Goal: Information Seeking & Learning: Learn about a topic

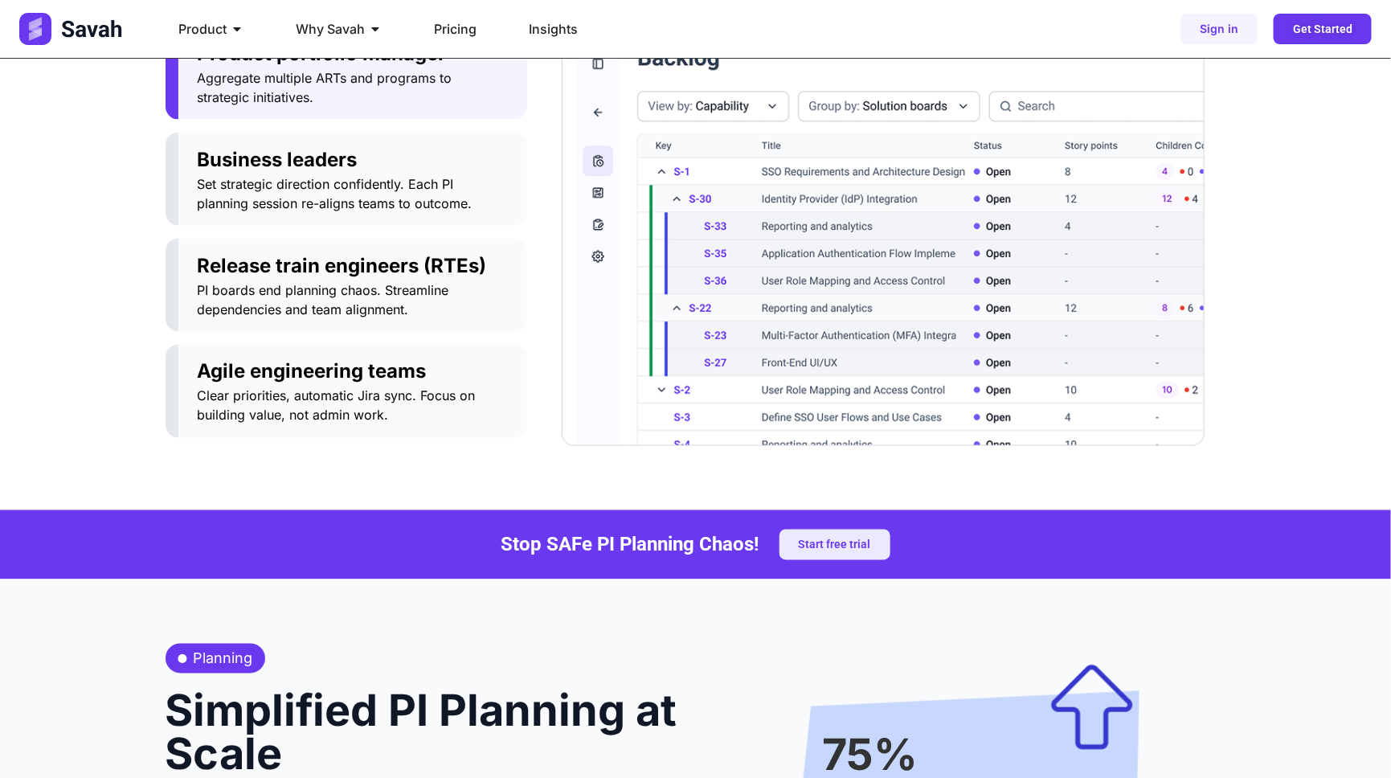
scroll to position [924, 0]
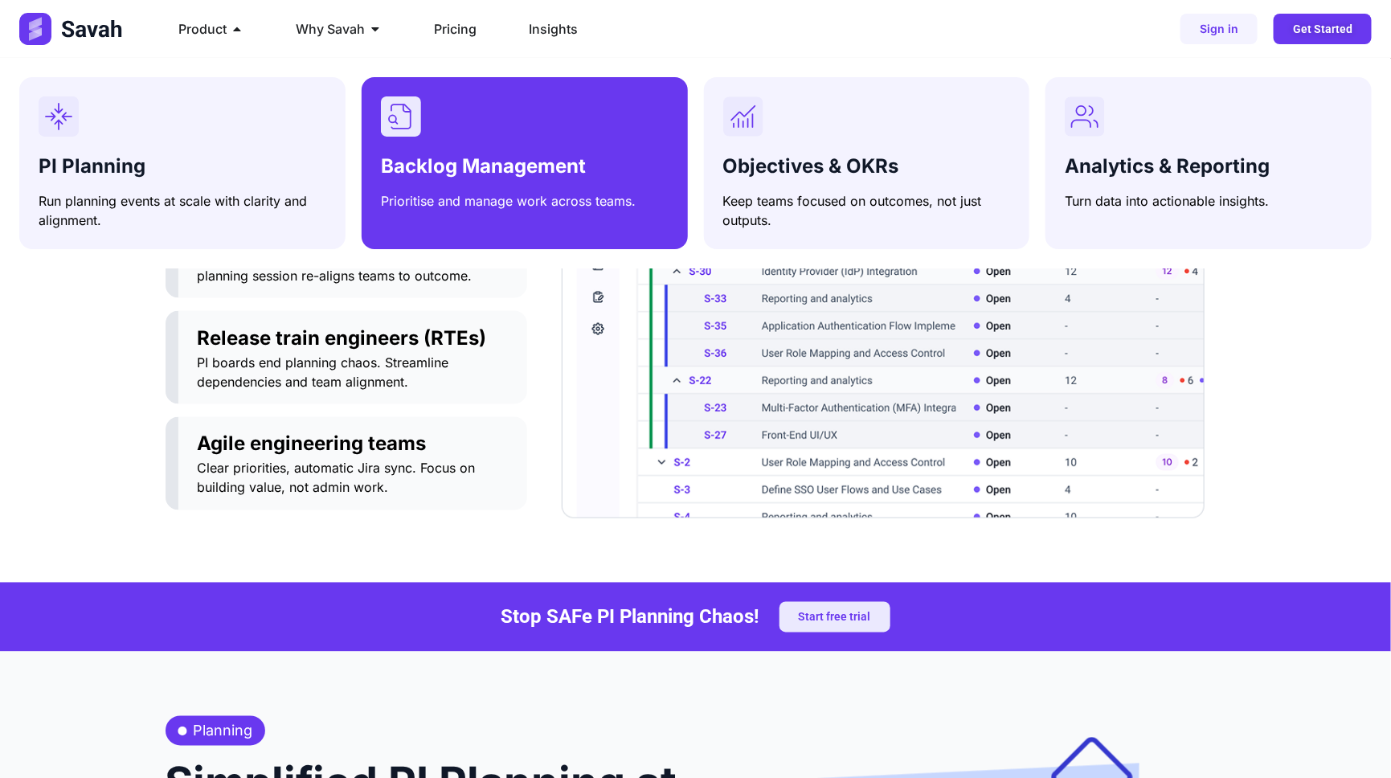
click at [516, 146] on div "Backlog Management Prioritise and manage work across teams." at bounding box center [525, 153] width 288 height 114
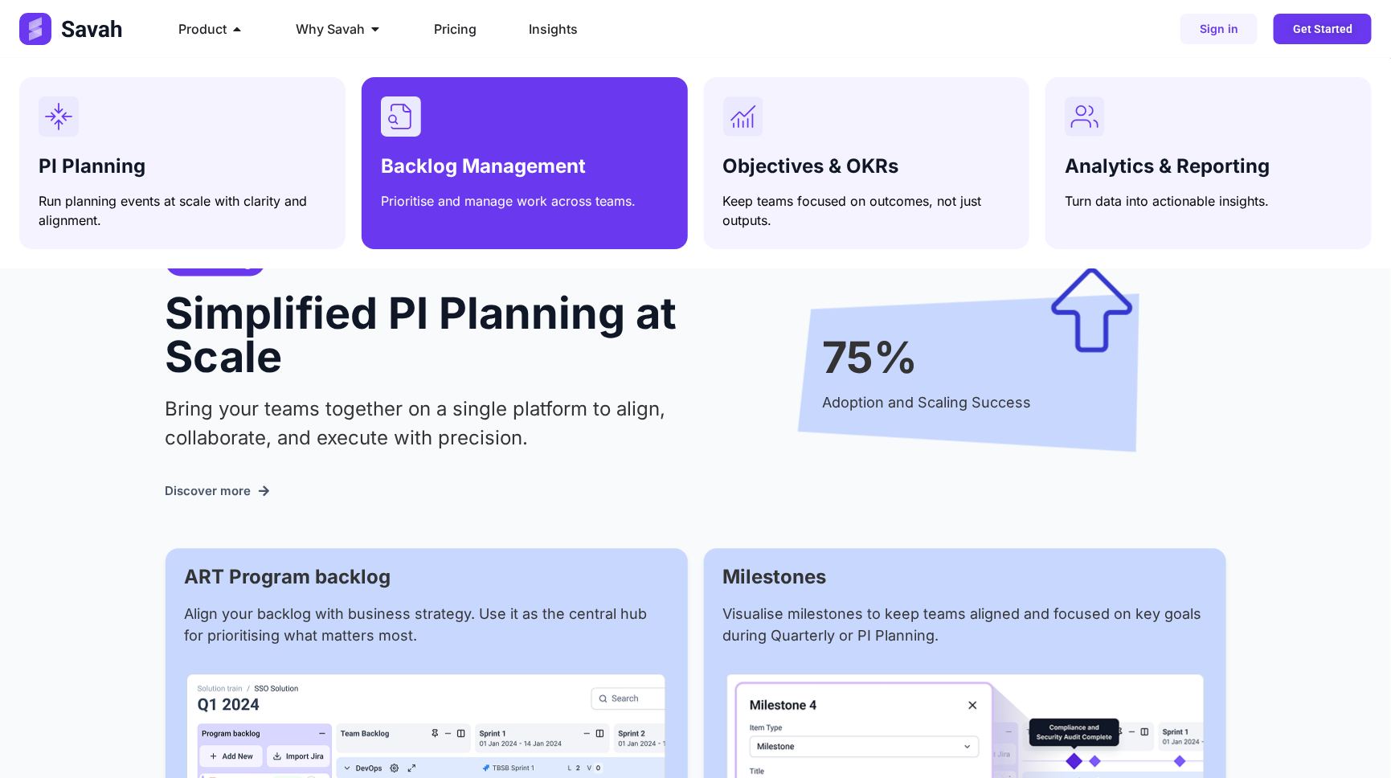
scroll to position [1666, 0]
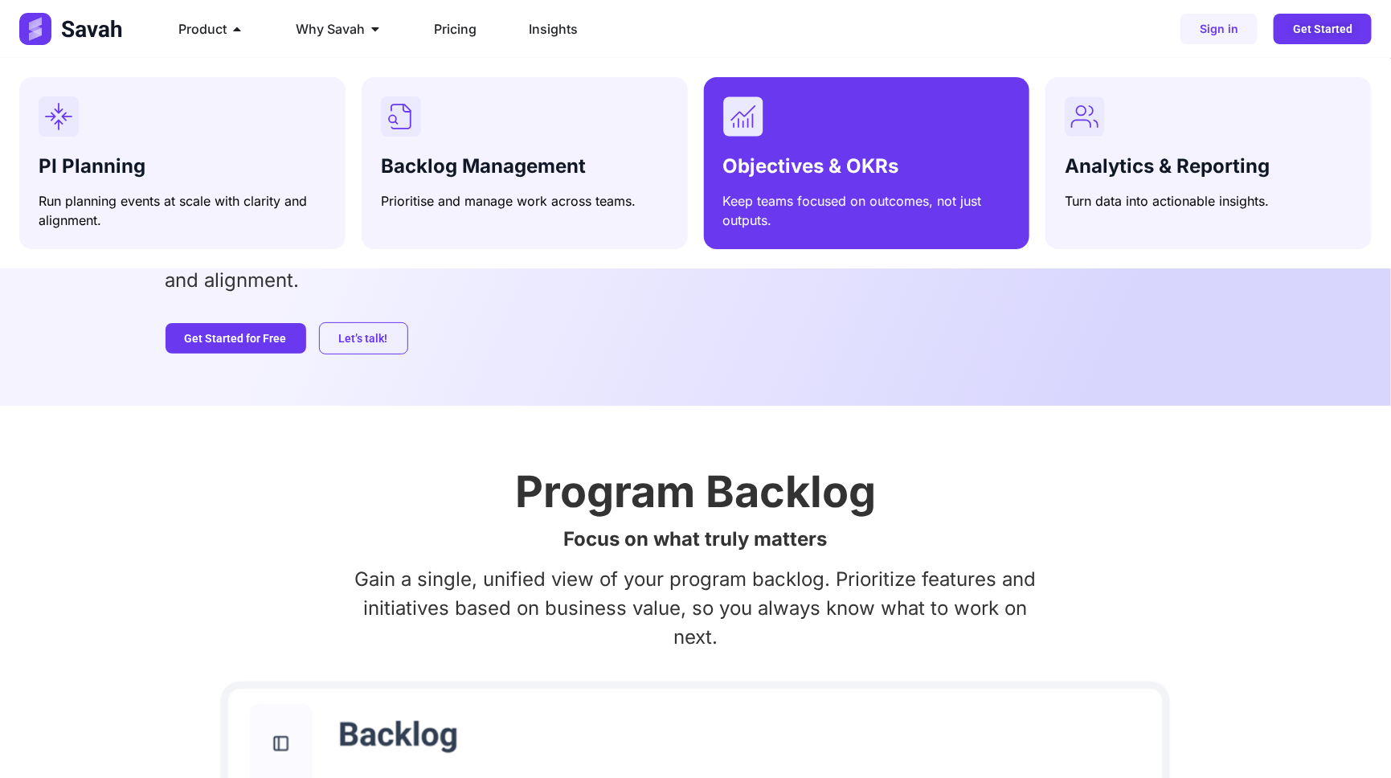
click at [950, 145] on div "Objectives & OKRs Keep teams focused on outcomes, not just outputs." at bounding box center [867, 162] width 288 height 133
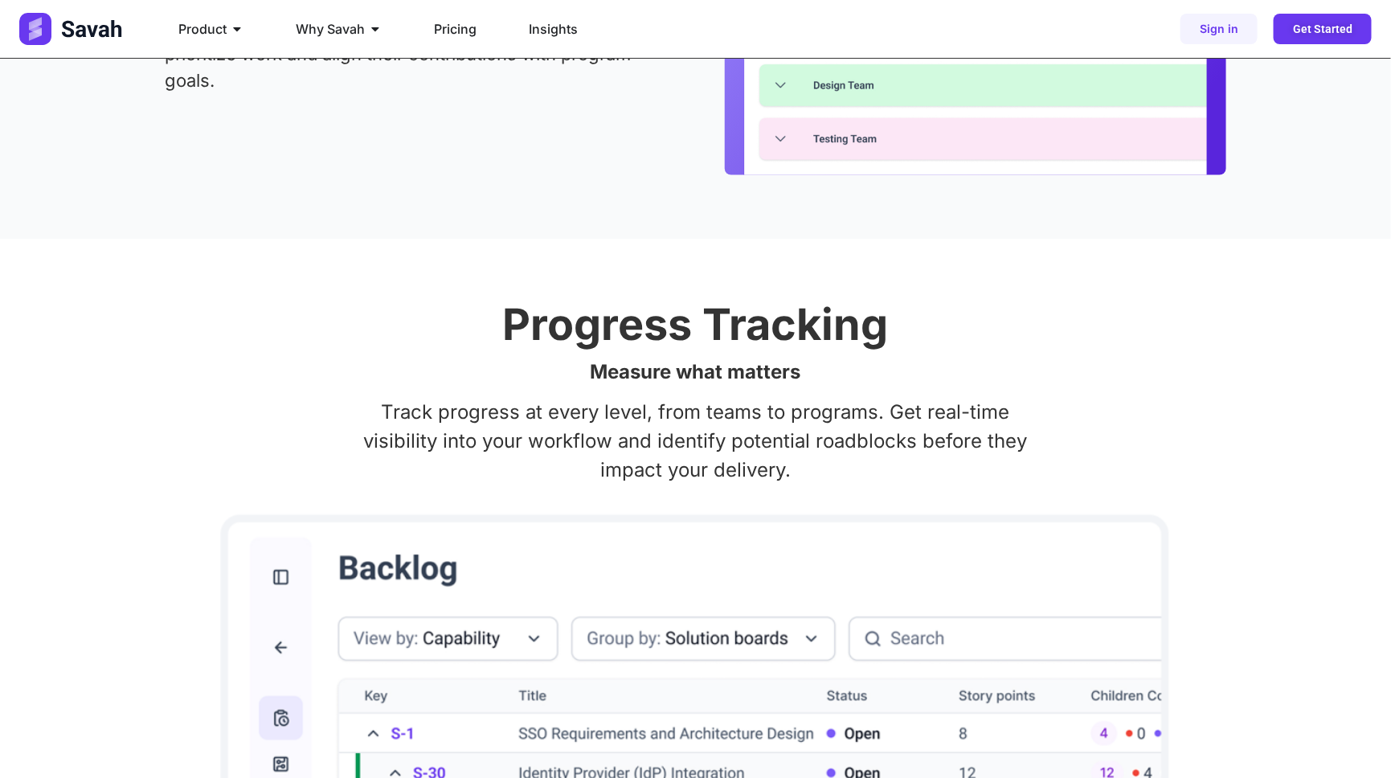
scroll to position [2049, 0]
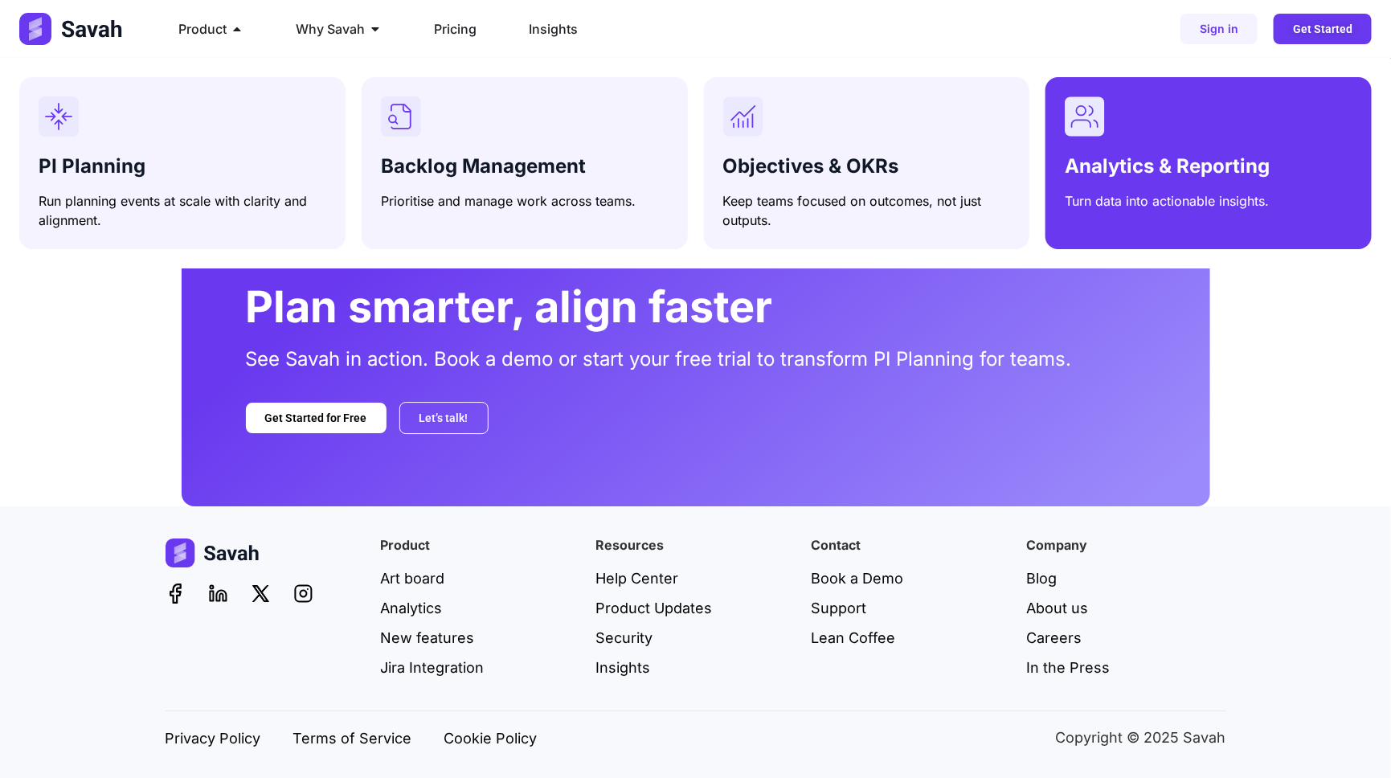
click at [1078, 145] on div "Analytics & Reporting Turn data into actionable insights." at bounding box center [1208, 153] width 288 height 114
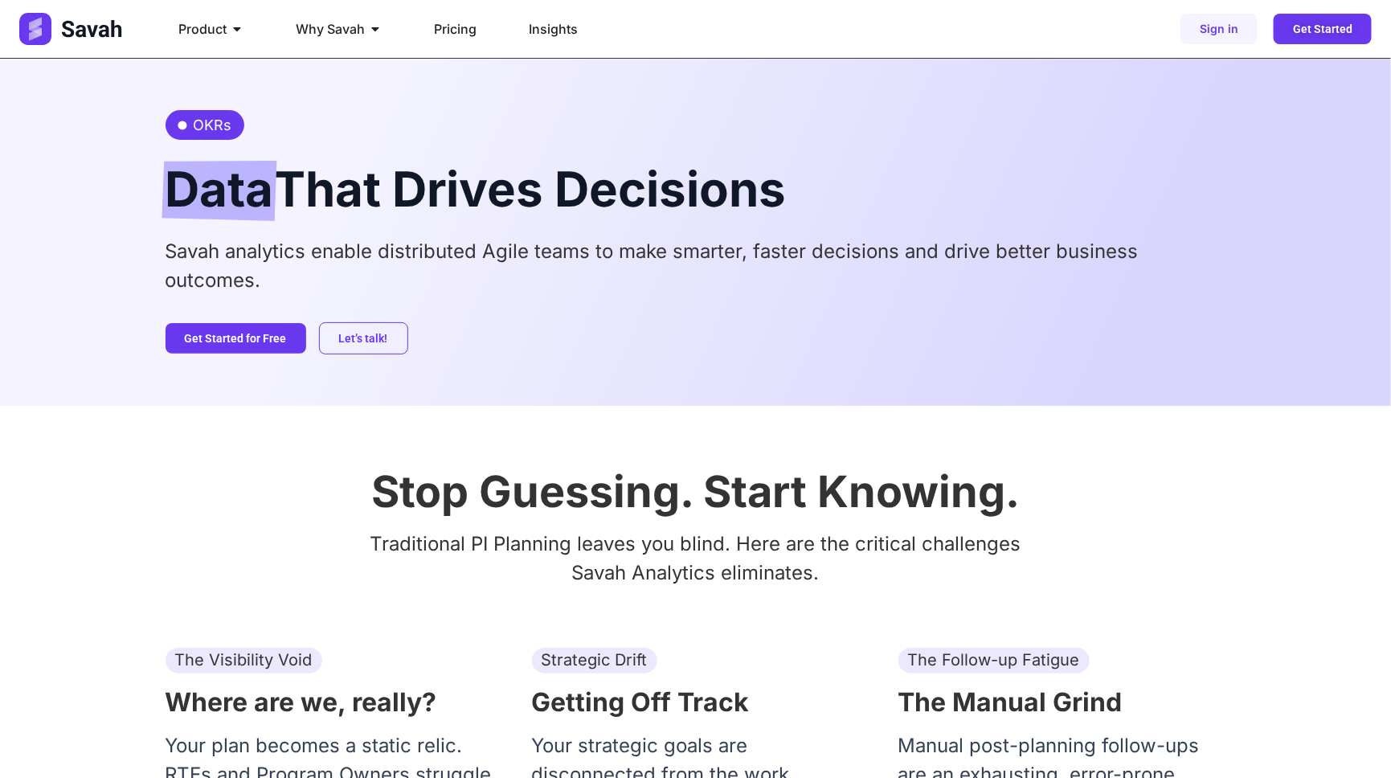
click at [216, 182] on span "Data" at bounding box center [219, 191] width 108 height 60
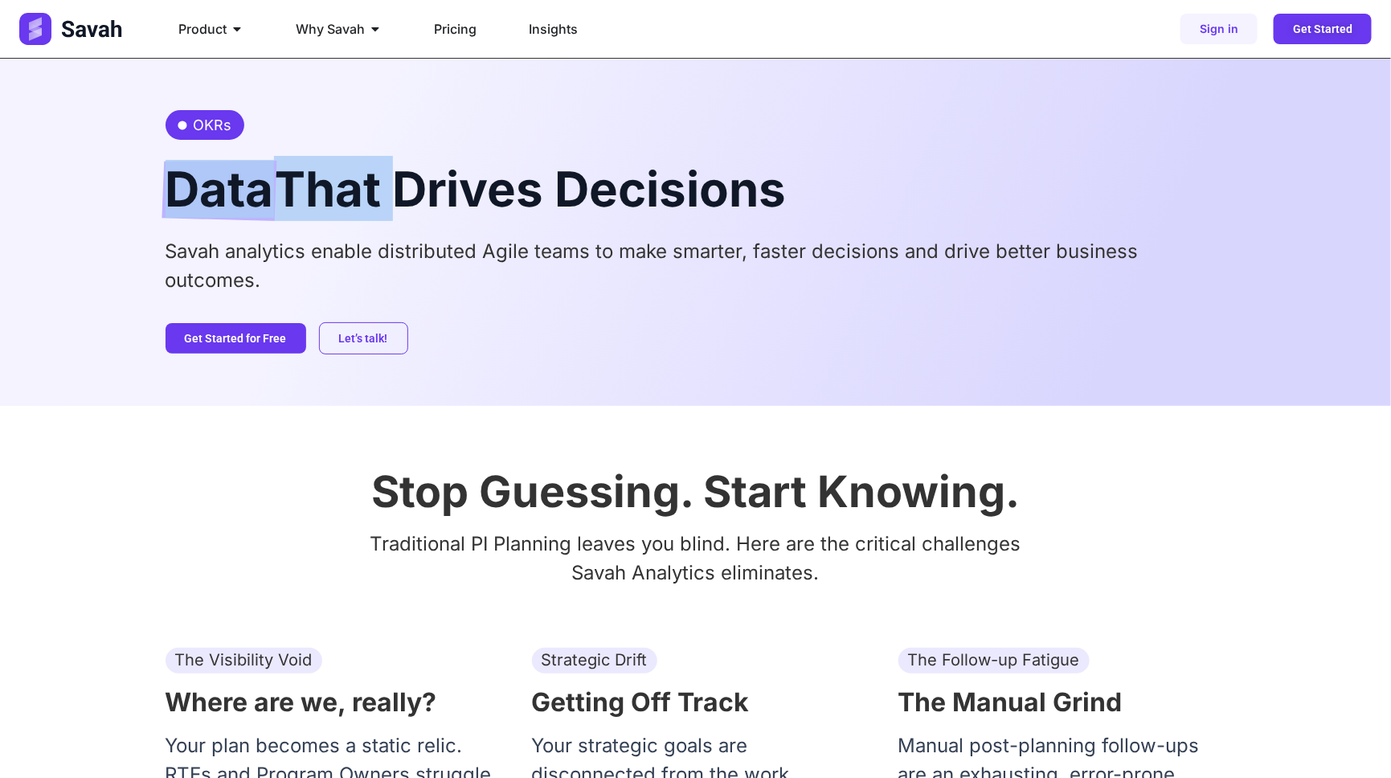
click at [217, 182] on span "Data" at bounding box center [219, 191] width 108 height 60
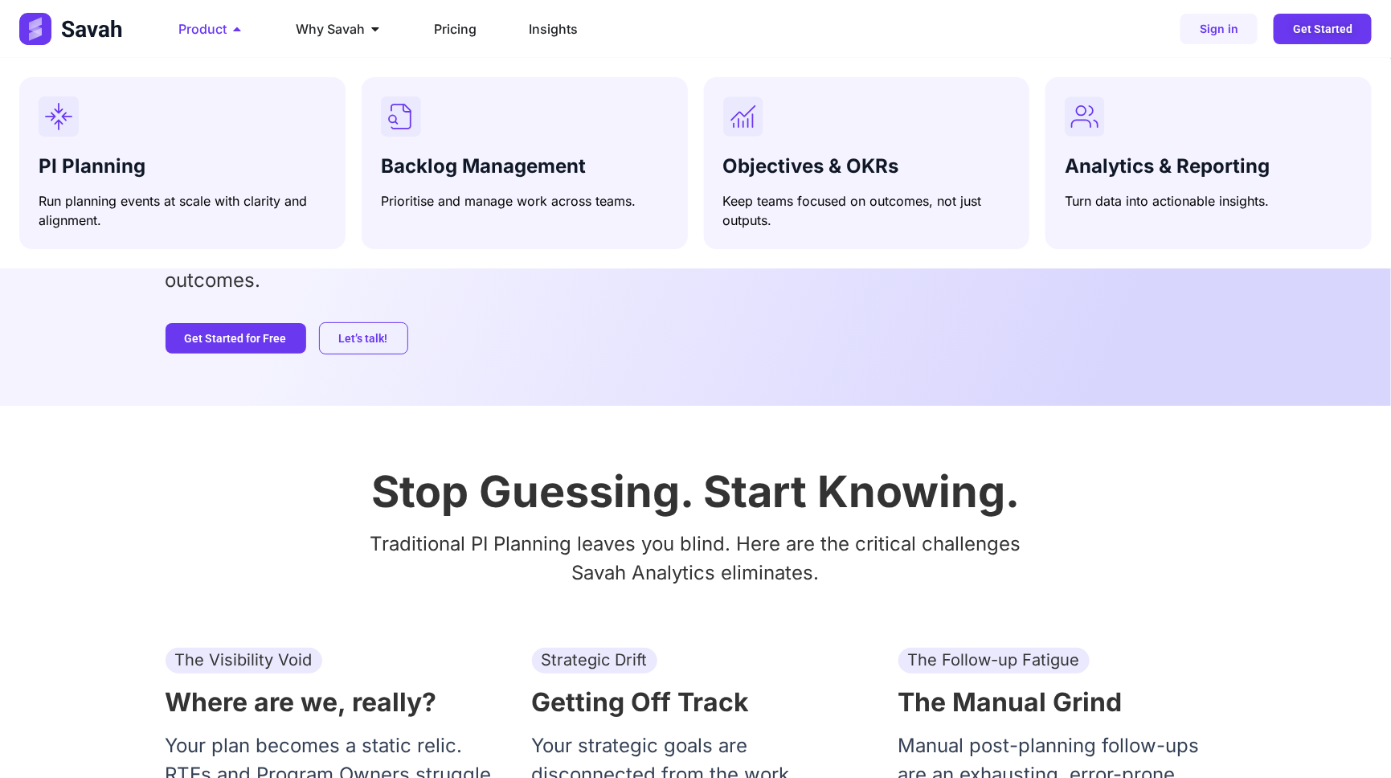
click at [234, 31] on icon "Menu" at bounding box center [237, 28] width 13 height 13
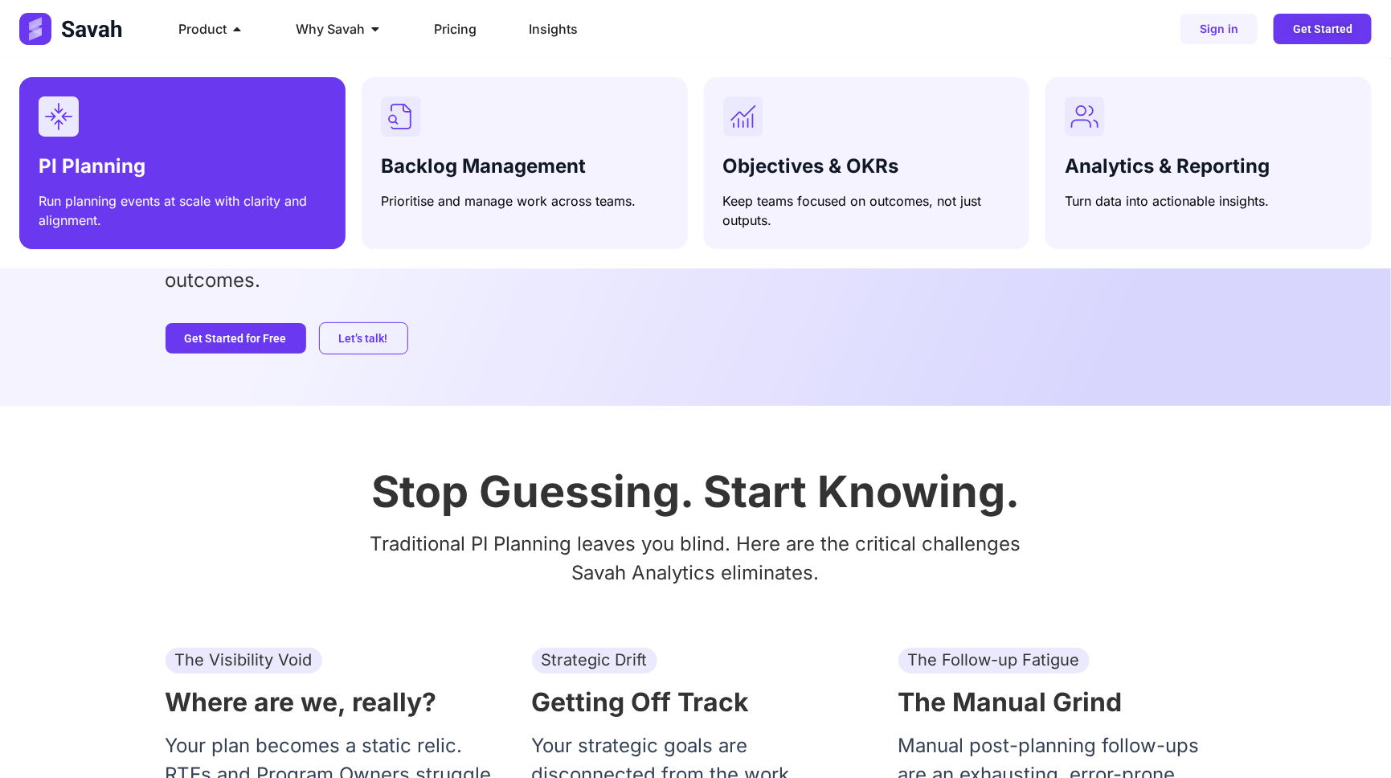
click at [222, 133] on div "Menu" at bounding box center [183, 116] width 288 height 40
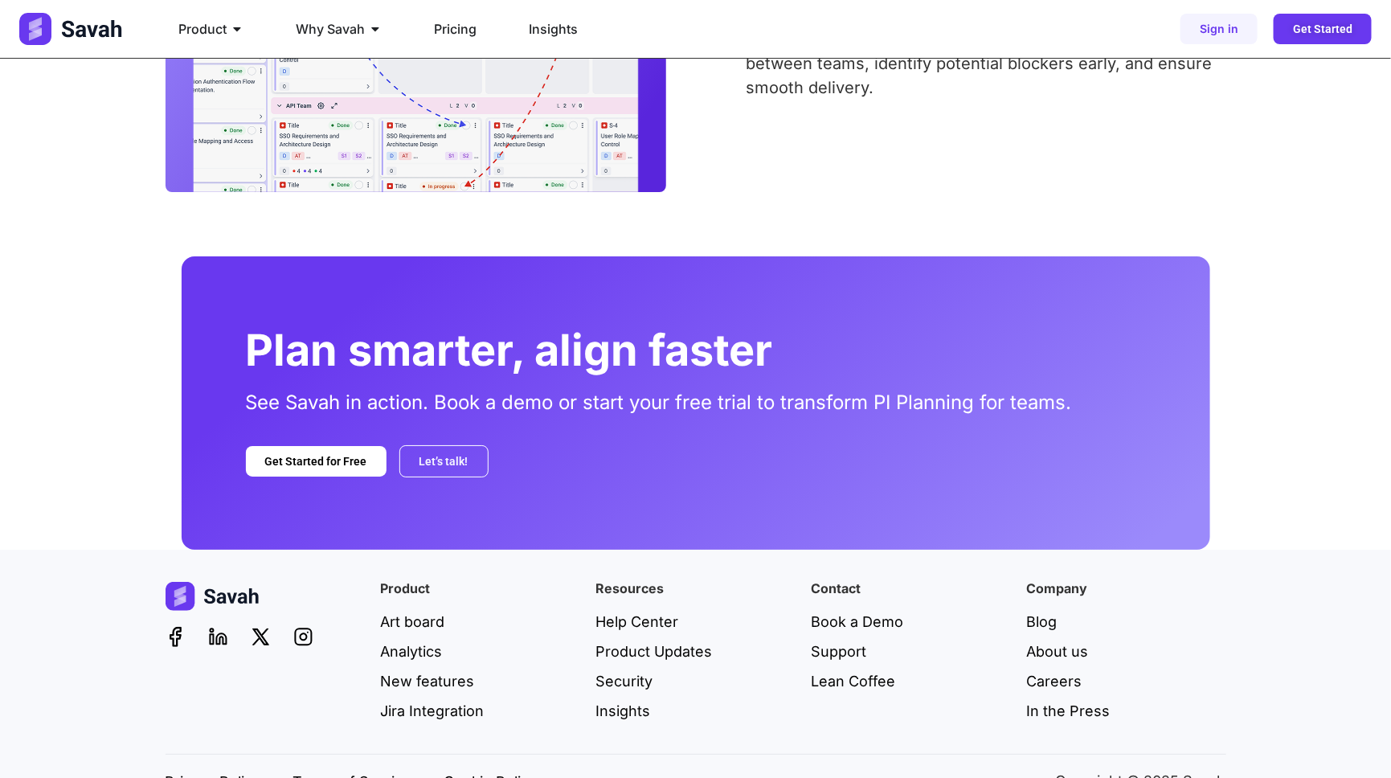
scroll to position [2495, 0]
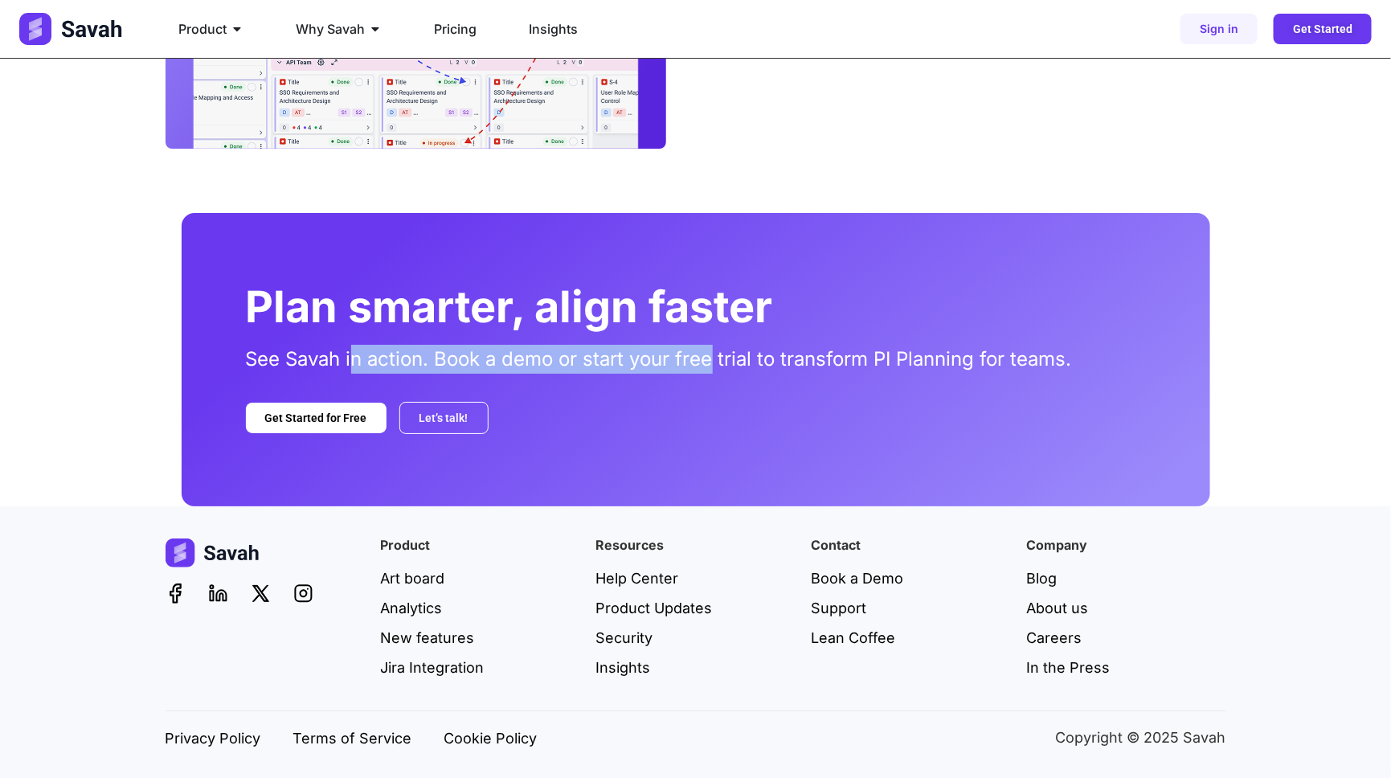
drag, startPoint x: 357, startPoint y: 360, endPoint x: 725, endPoint y: 366, distance: 368.8
click at [714, 366] on p "See Savah in action. Book a demo or start your free trial to transform PI Plann…" at bounding box center [696, 359] width 900 height 29
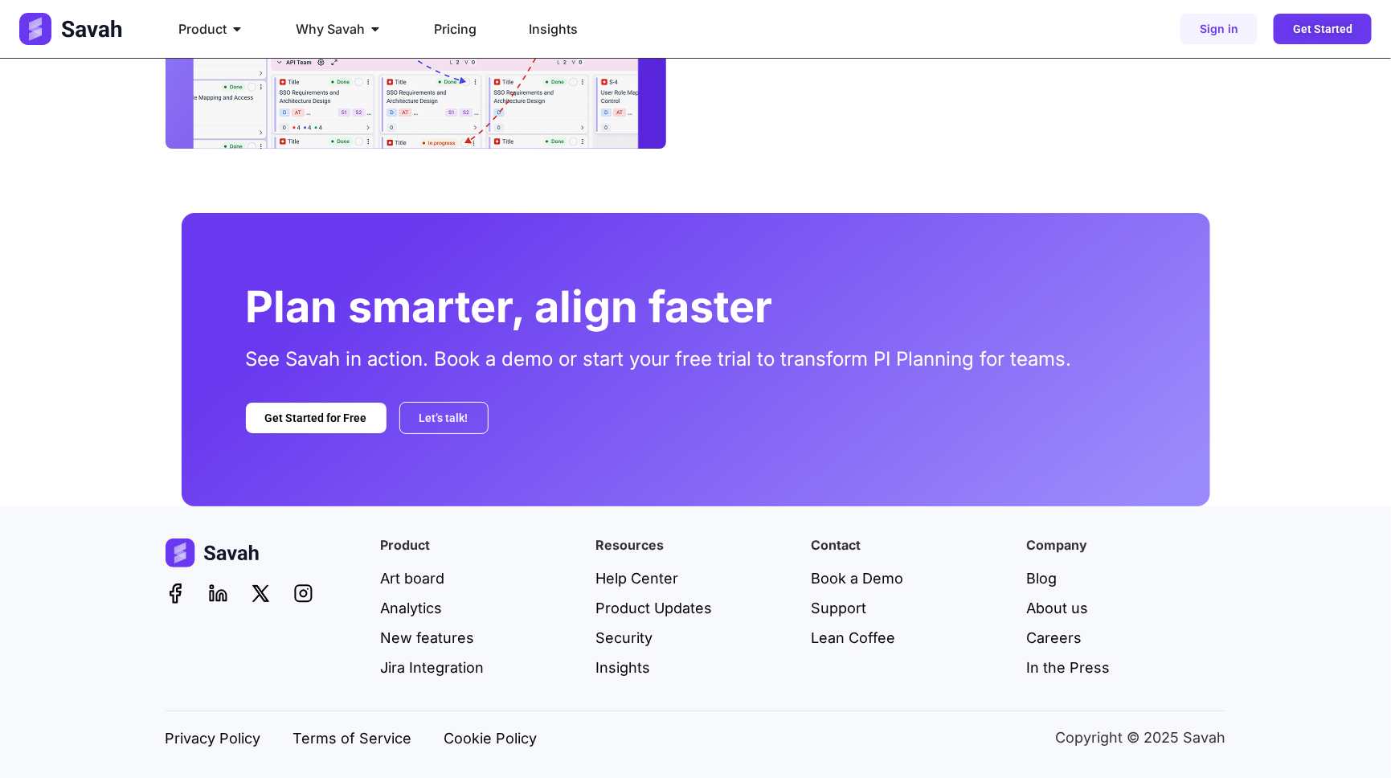
click at [758, 361] on p "See Savah in action. Book a demo or start your free trial to transform PI Plann…" at bounding box center [696, 359] width 900 height 29
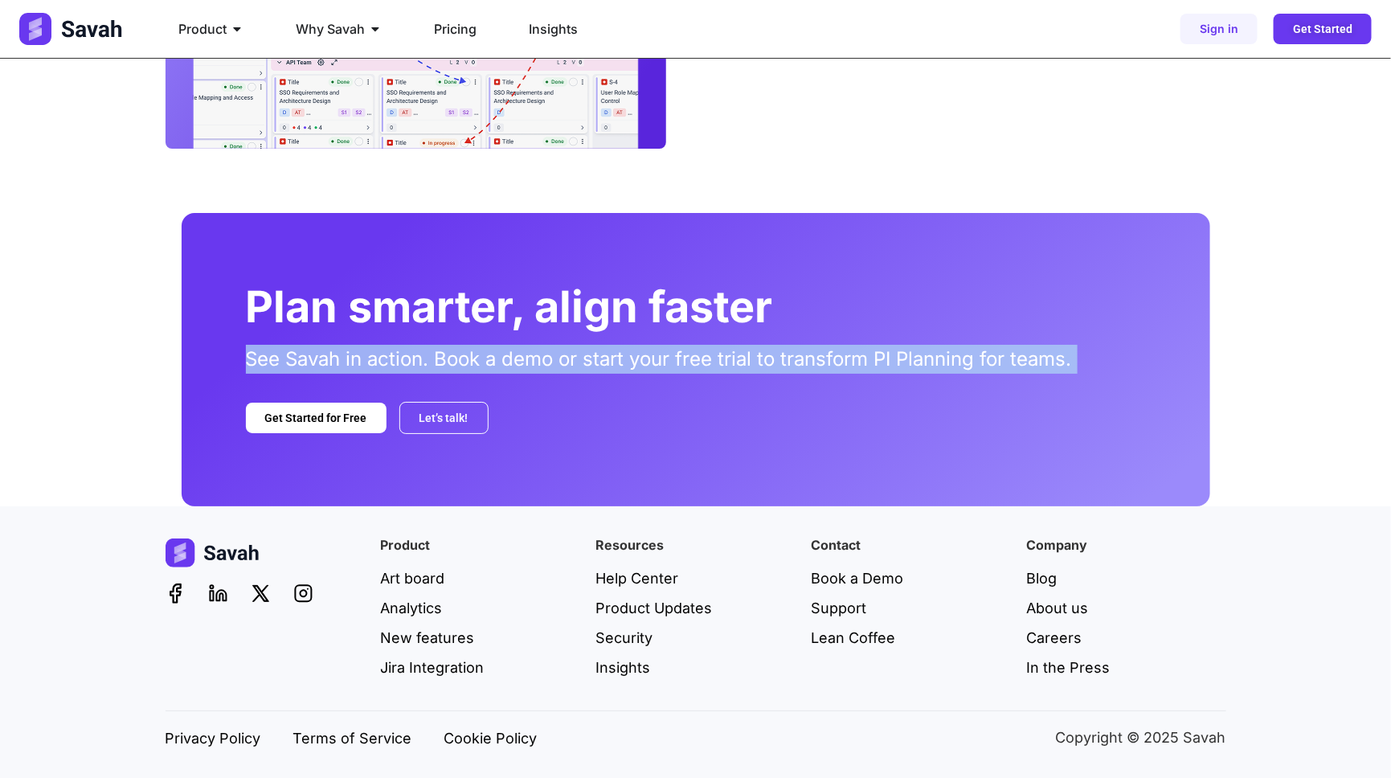
click at [758, 361] on p "See Savah in action. Book a demo or start your free trial to transform PI Plann…" at bounding box center [696, 359] width 900 height 29
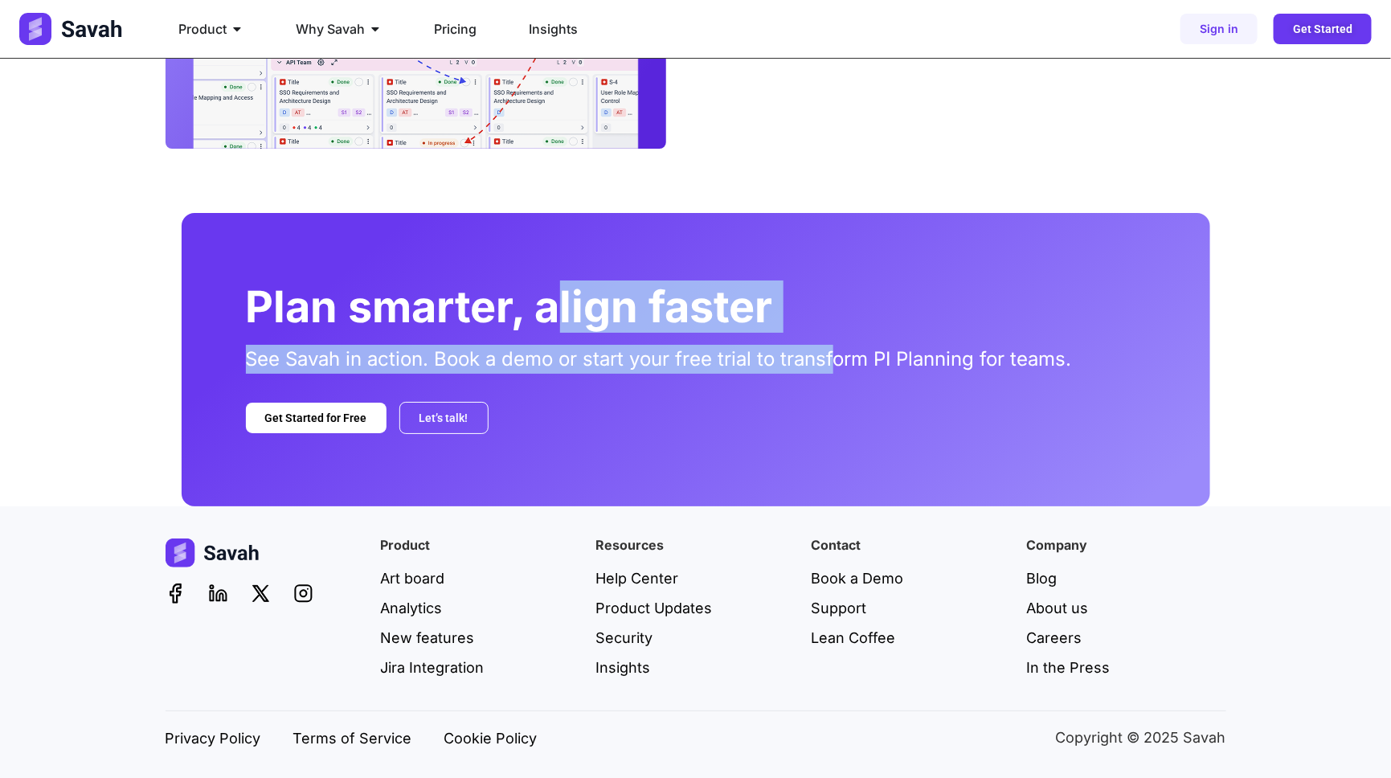
drag, startPoint x: 554, startPoint y: 318, endPoint x: 845, endPoint y: 346, distance: 293.0
click at [844, 346] on div "Plan smarter, align faster See Savah in action. Book a demo or start your free …" at bounding box center [696, 359] width 1028 height 292
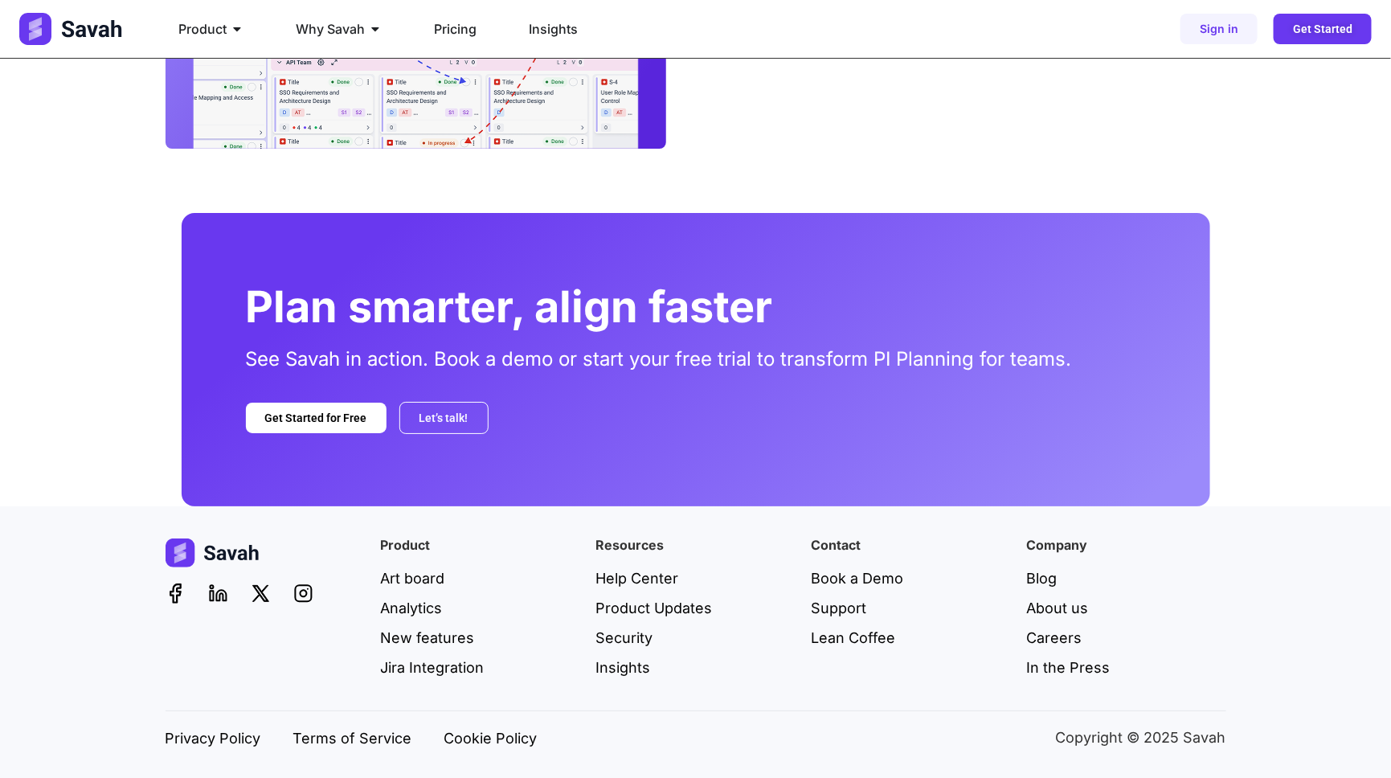
click at [860, 348] on p "See Savah in action. Book a demo or start your free trial to transform PI Plann…" at bounding box center [696, 359] width 900 height 29
click at [561, 354] on p "See Savah in action. Book a demo or start your free trial to transform PI Plann…" at bounding box center [696, 359] width 900 height 29
click at [501, 370] on p "See Savah in action. Book a demo or start your free trial to transform PI Plann…" at bounding box center [696, 359] width 900 height 29
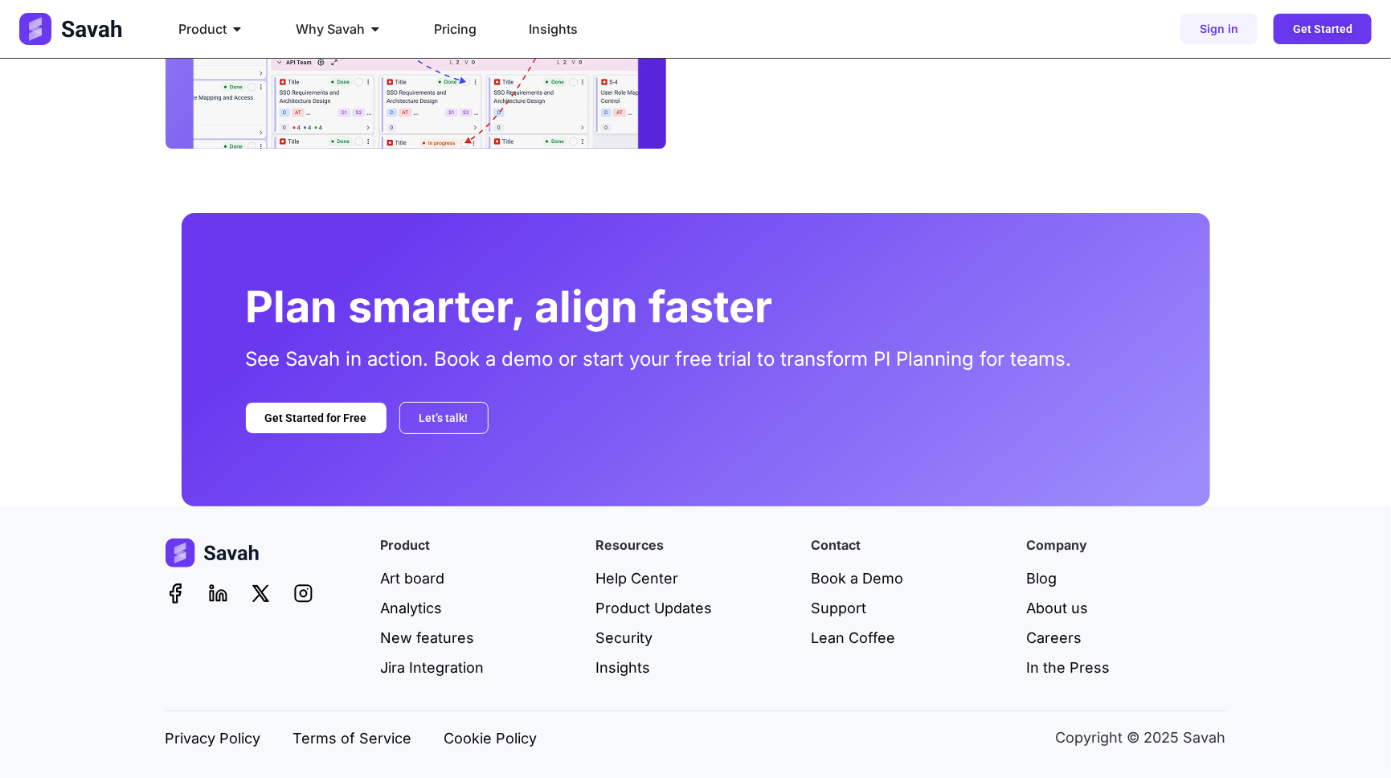
click at [501, 364] on p "See Savah in action. Book a demo or start your free trial to transform PI Plann…" at bounding box center [696, 359] width 900 height 29
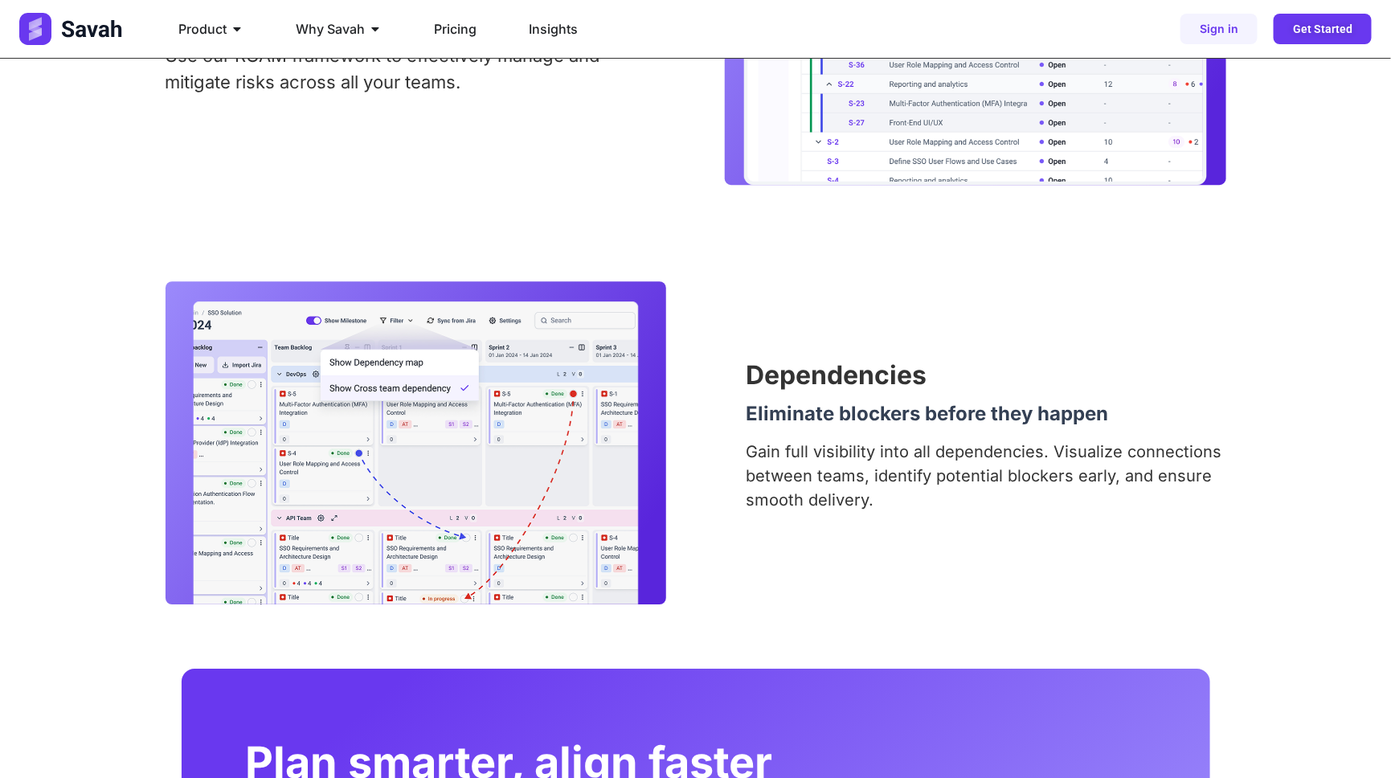
scroll to position [2045, 0]
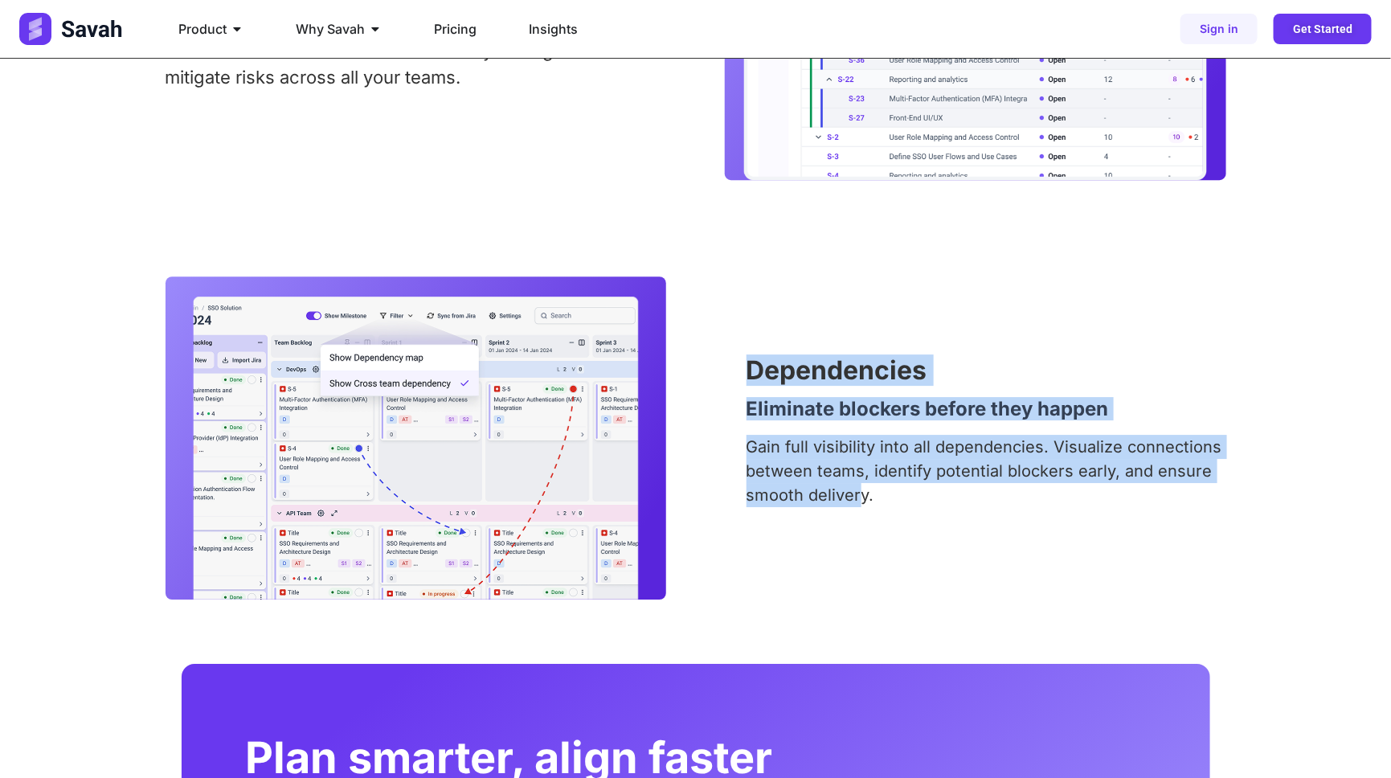
drag, startPoint x: 770, startPoint y: 411, endPoint x: 874, endPoint y: 497, distance: 135.3
click at [864, 496] on div "Dependencies Eliminate blockers before they happen Gain full visibility into al…" at bounding box center [695, 437] width 1060 height 323
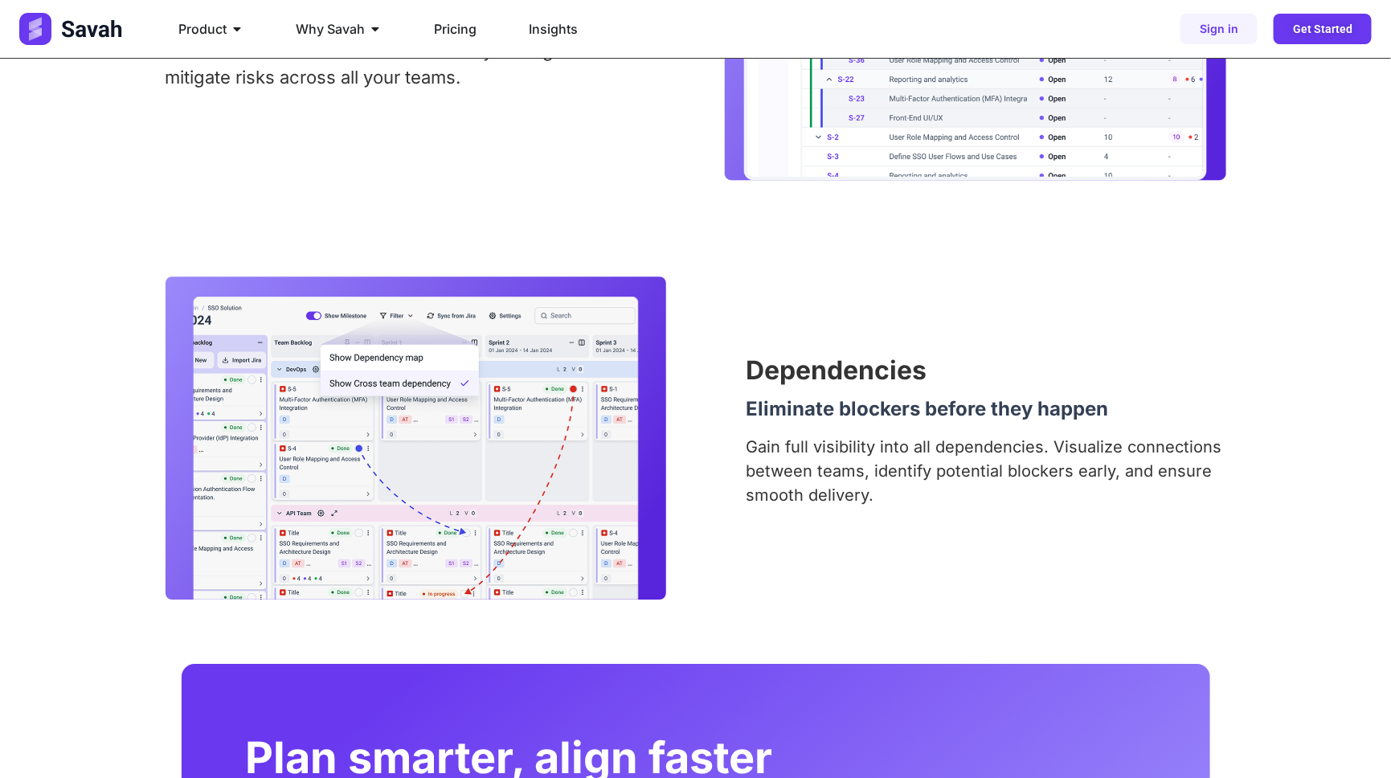
click at [886, 497] on p "Gain full visibility into all dependencies. Visualize connections between teams…" at bounding box center [986, 471] width 480 height 72
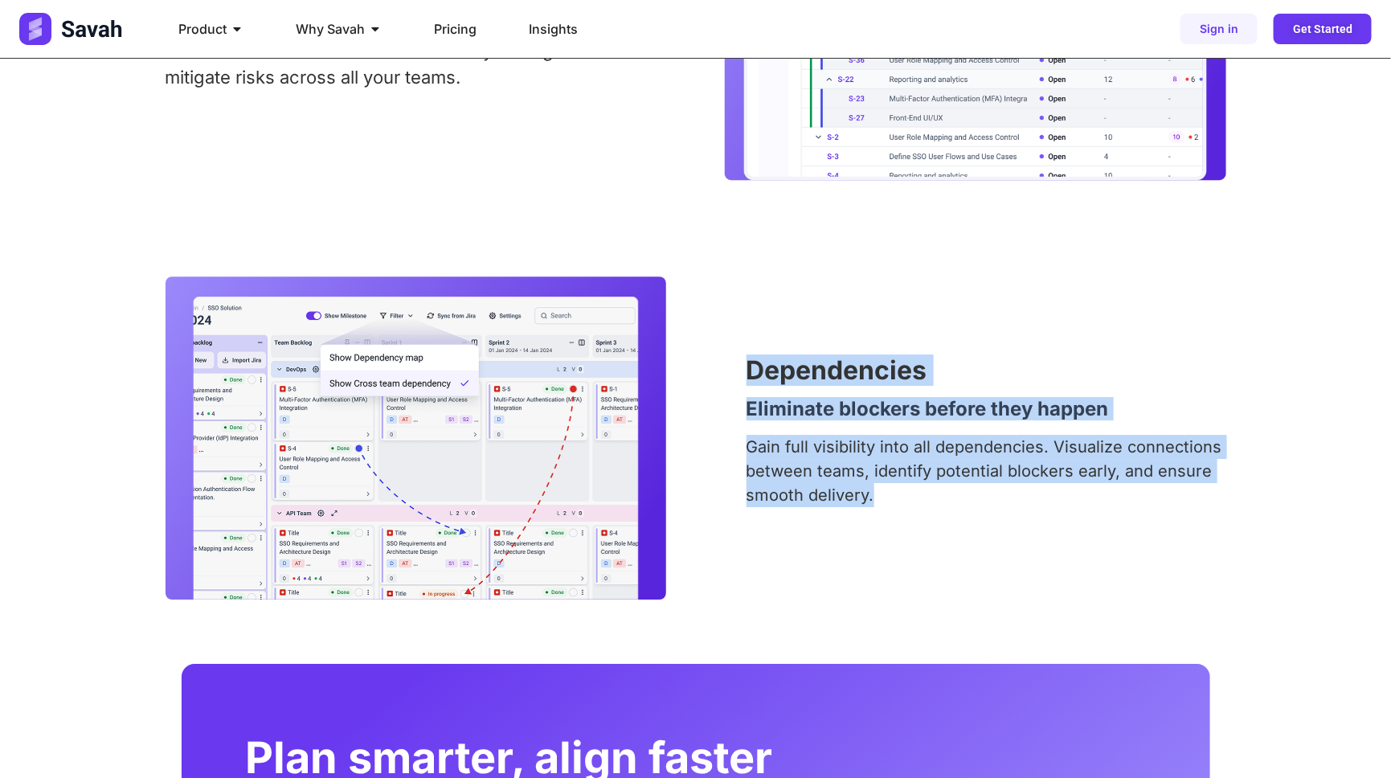
drag, startPoint x: 886, startPoint y: 497, endPoint x: 774, endPoint y: 380, distance: 162.5
click at [774, 380] on div "Dependencies Eliminate blockers before they happen Gain full visibility into al…" at bounding box center [986, 438] width 480 height 161
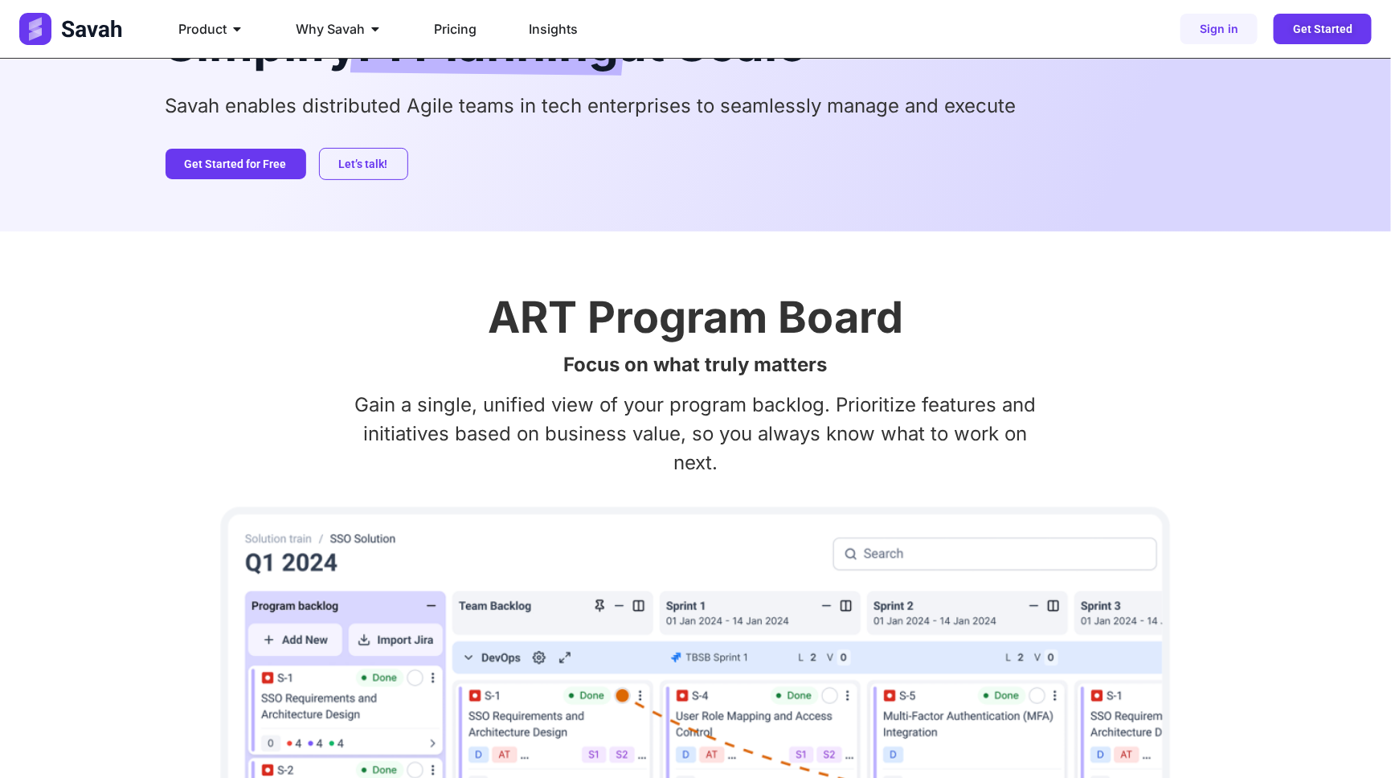
scroll to position [0, 0]
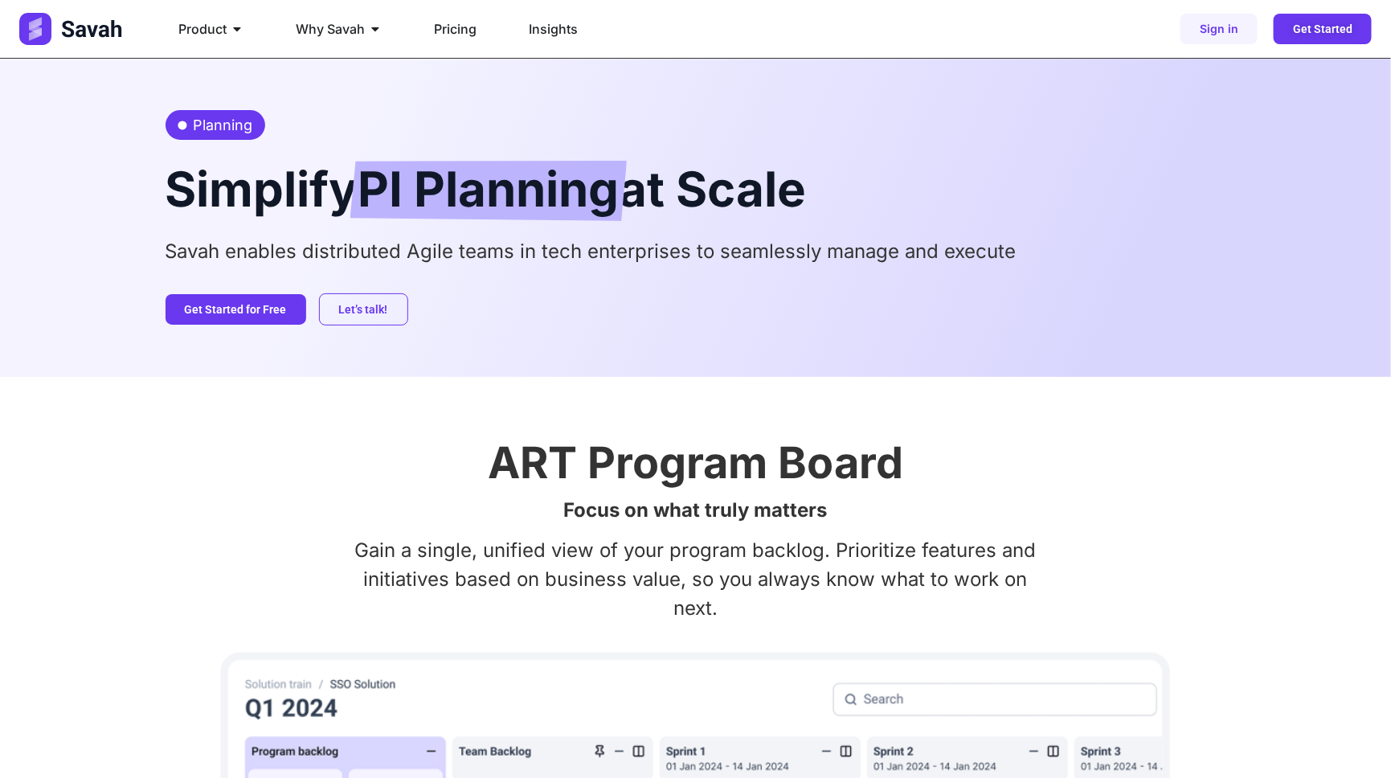
click at [410, 253] on p "Savah enables distributed Agile teams in tech enterprises to seamlessly manage …" at bounding box center [695, 251] width 1060 height 29
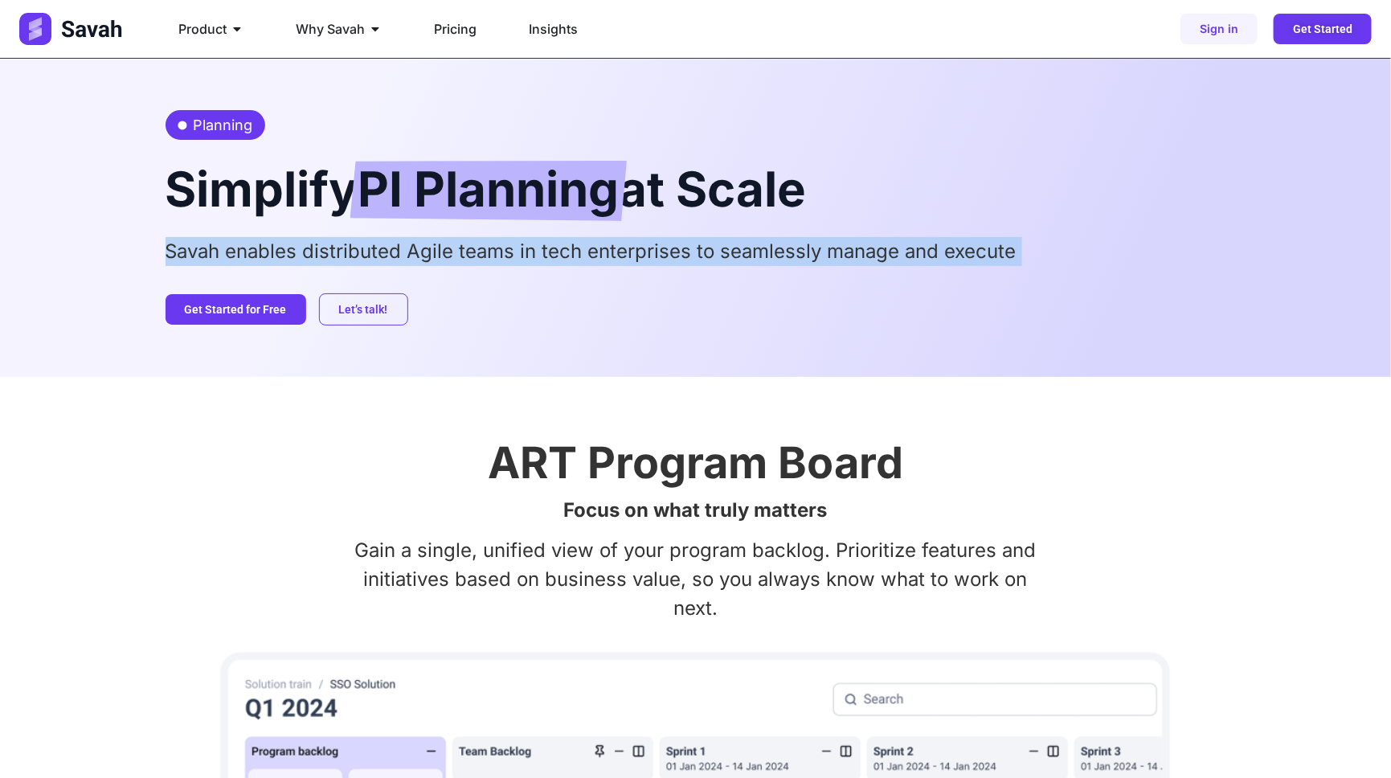
click at [410, 254] on p "Savah enables distributed Agile teams in tech enterprises to seamlessly manage …" at bounding box center [695, 251] width 1060 height 29
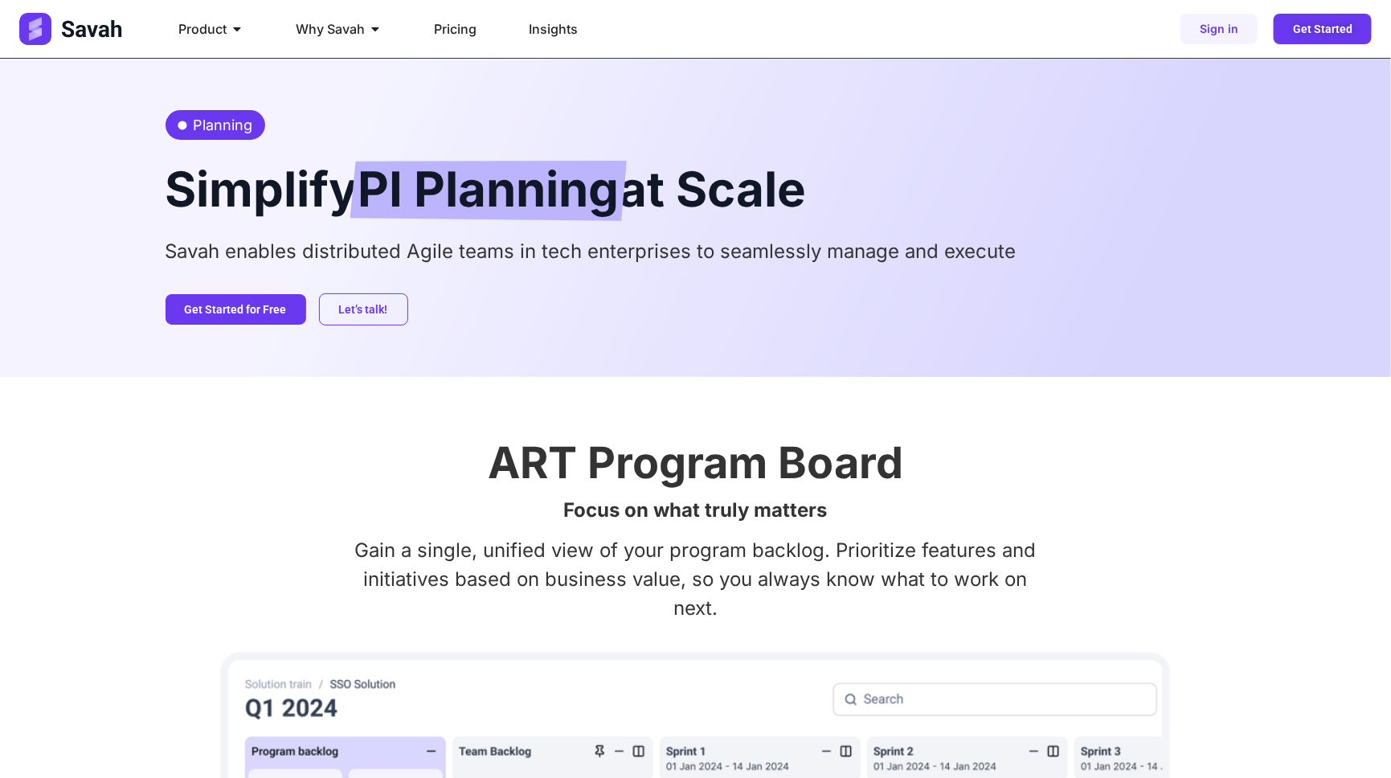
click at [592, 447] on h2 "ART Program Board" at bounding box center [695, 462] width 1060 height 43
click at [603, 471] on h2 "ART Program Board" at bounding box center [695, 462] width 1060 height 43
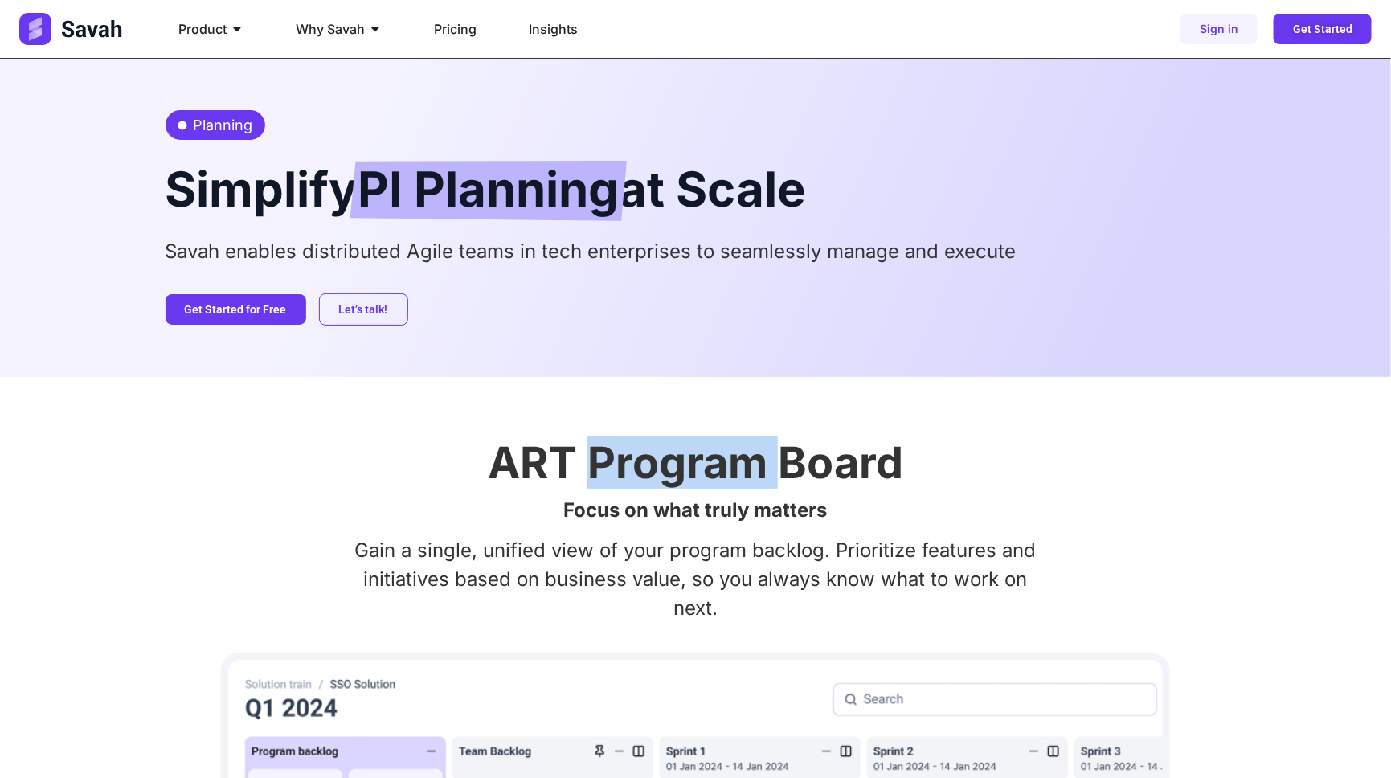
click at [603, 471] on h2 "ART Program Board" at bounding box center [695, 462] width 1060 height 43
click at [594, 464] on h2 "ART Program Board" at bounding box center [695, 462] width 1060 height 43
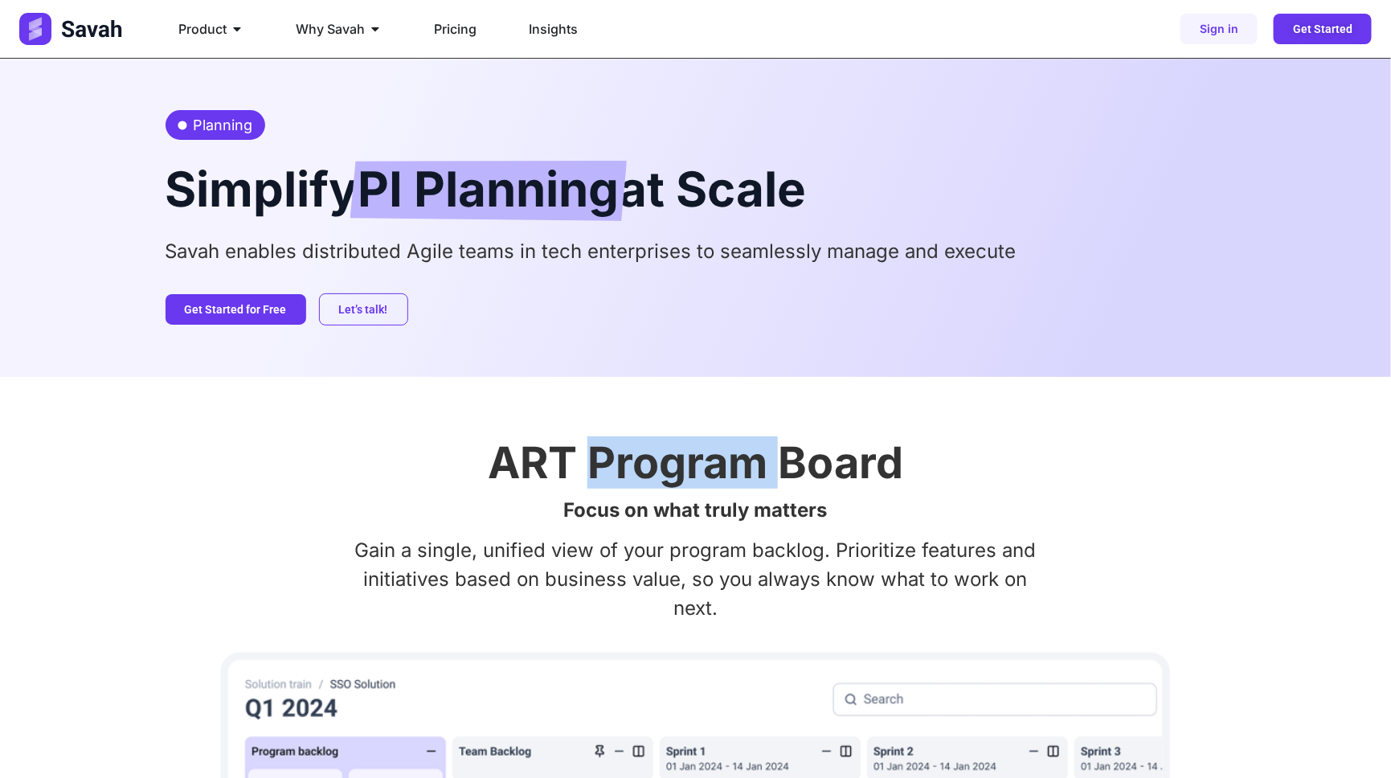
click at [594, 464] on h2 "ART Program Board" at bounding box center [695, 462] width 1060 height 43
drag, startPoint x: 574, startPoint y: 470, endPoint x: 775, endPoint y: 466, distance: 200.9
click at [775, 466] on h2 "ART Program Board" at bounding box center [695, 462] width 1060 height 43
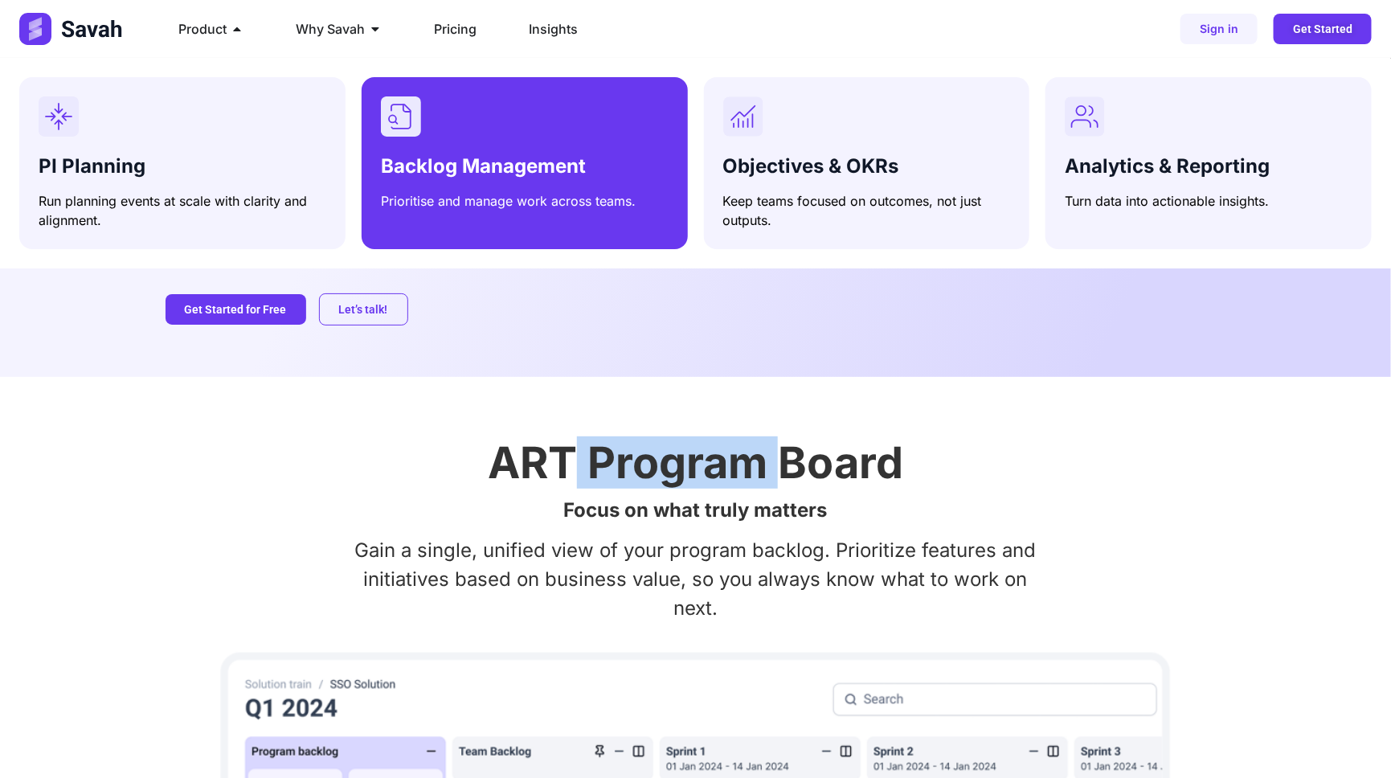
click at [455, 115] on div "Menu" at bounding box center [525, 116] width 288 height 40
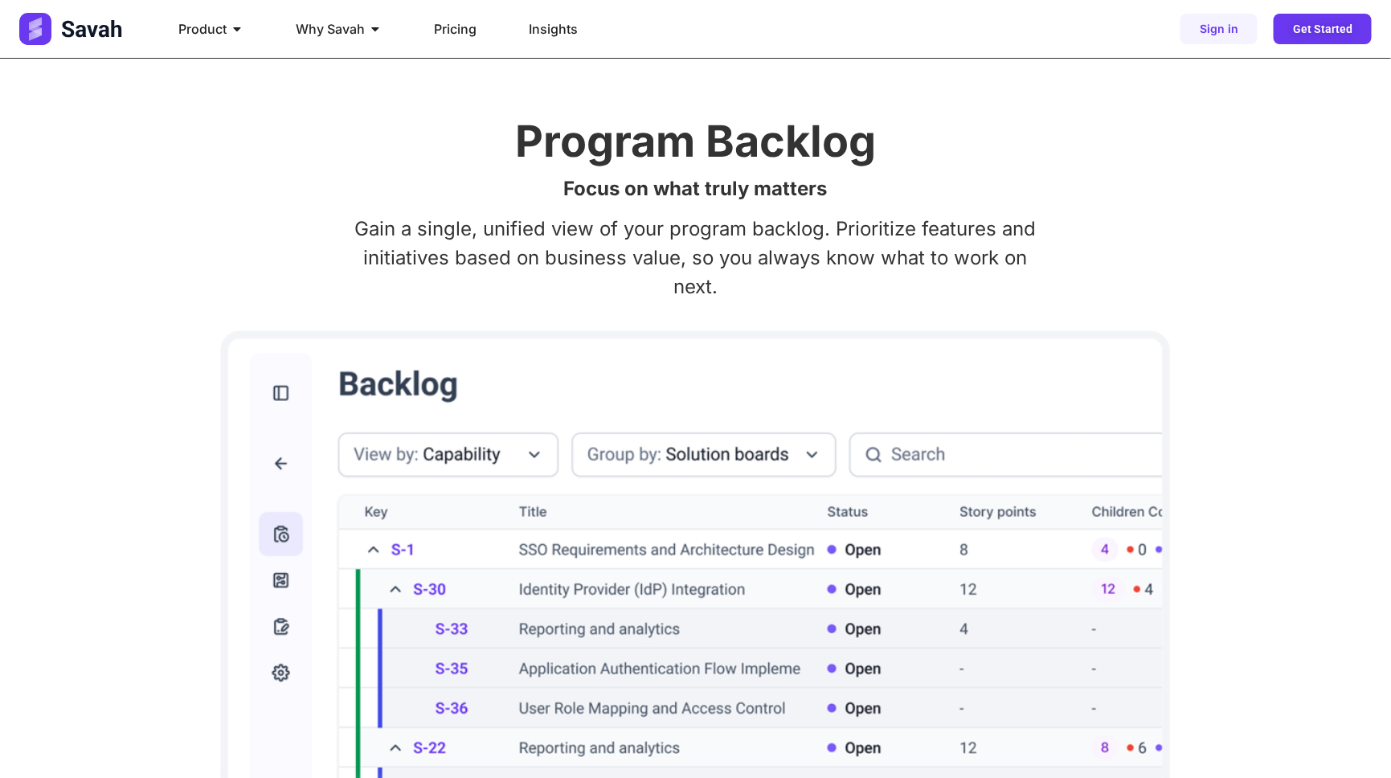
scroll to position [306, 0]
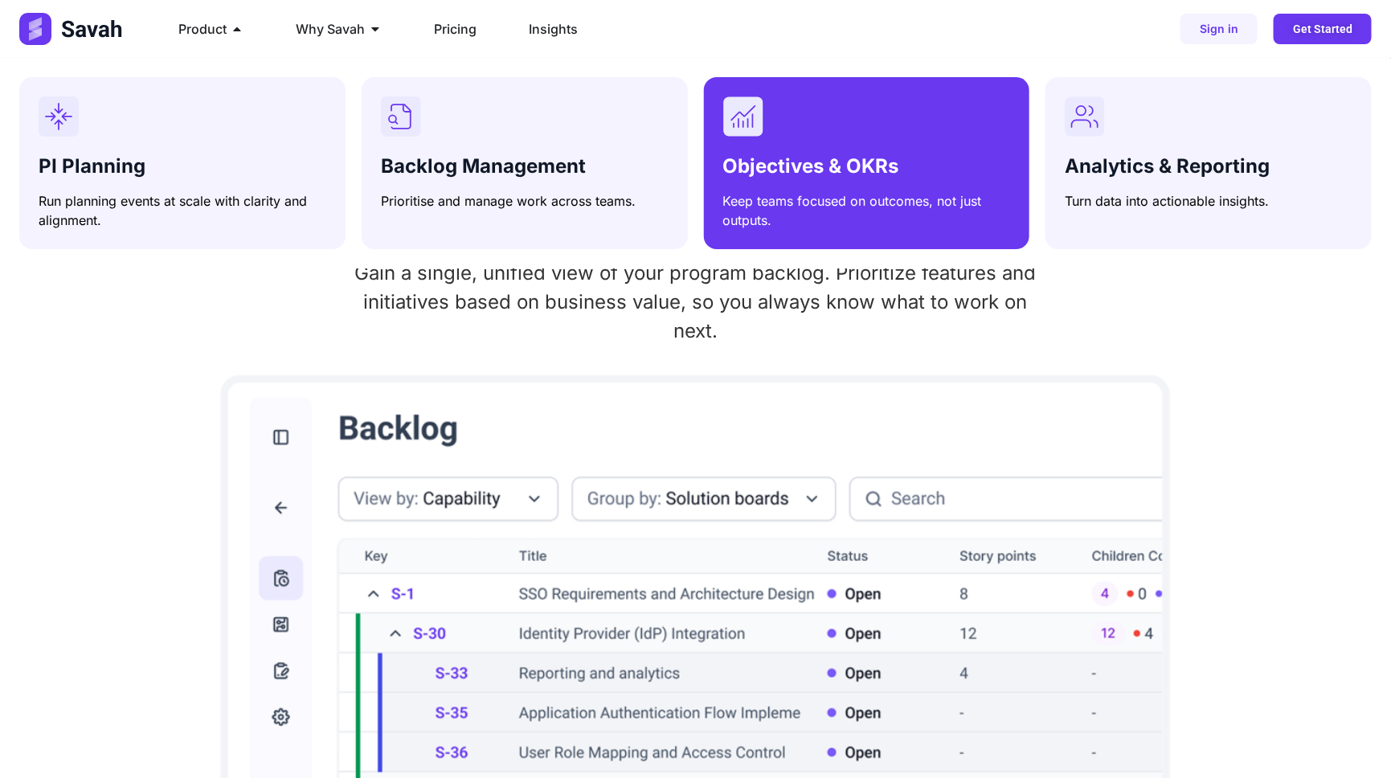
click at [798, 139] on div "Objectives & OKRs Keep teams focused on outcomes, not just outputs." at bounding box center [867, 162] width 288 height 133
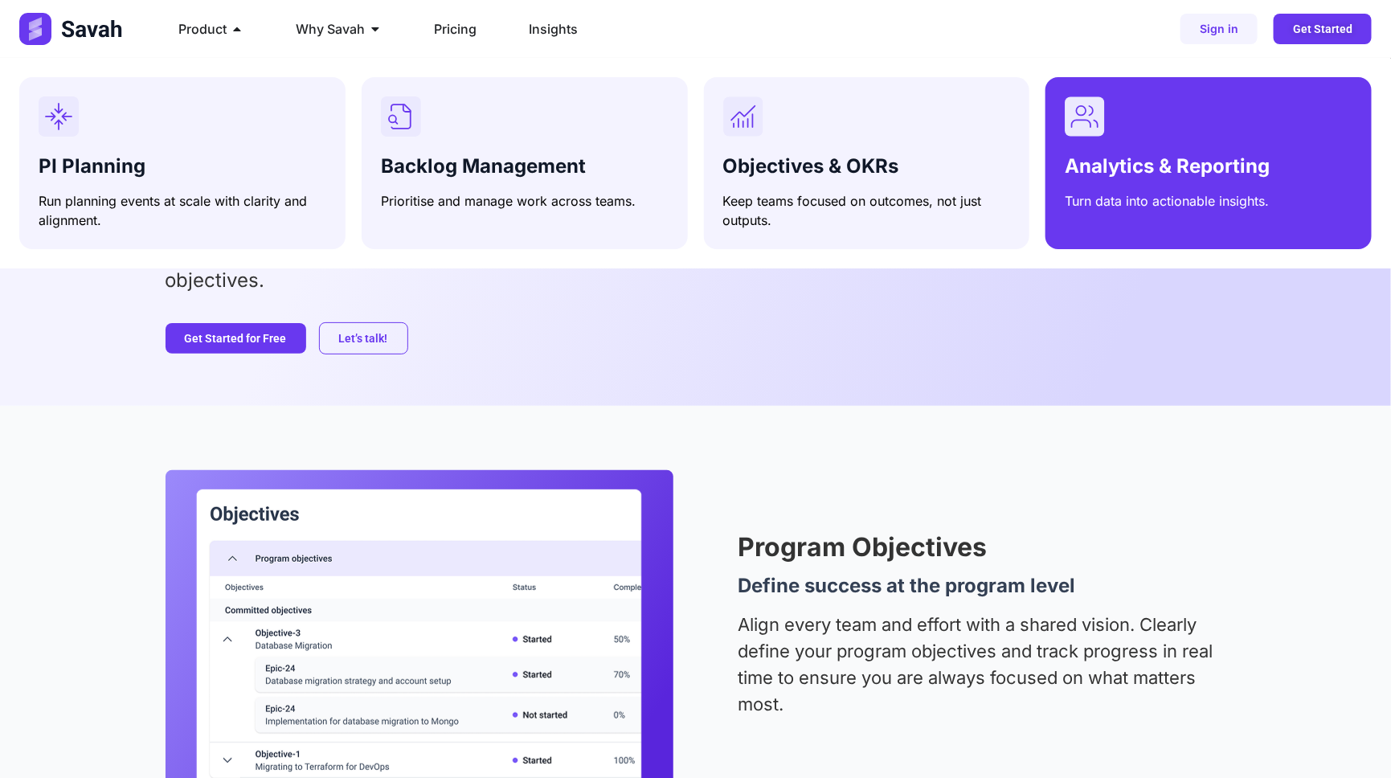
click at [1102, 156] on span "Analytics & Reporting" at bounding box center [1166, 165] width 205 height 23
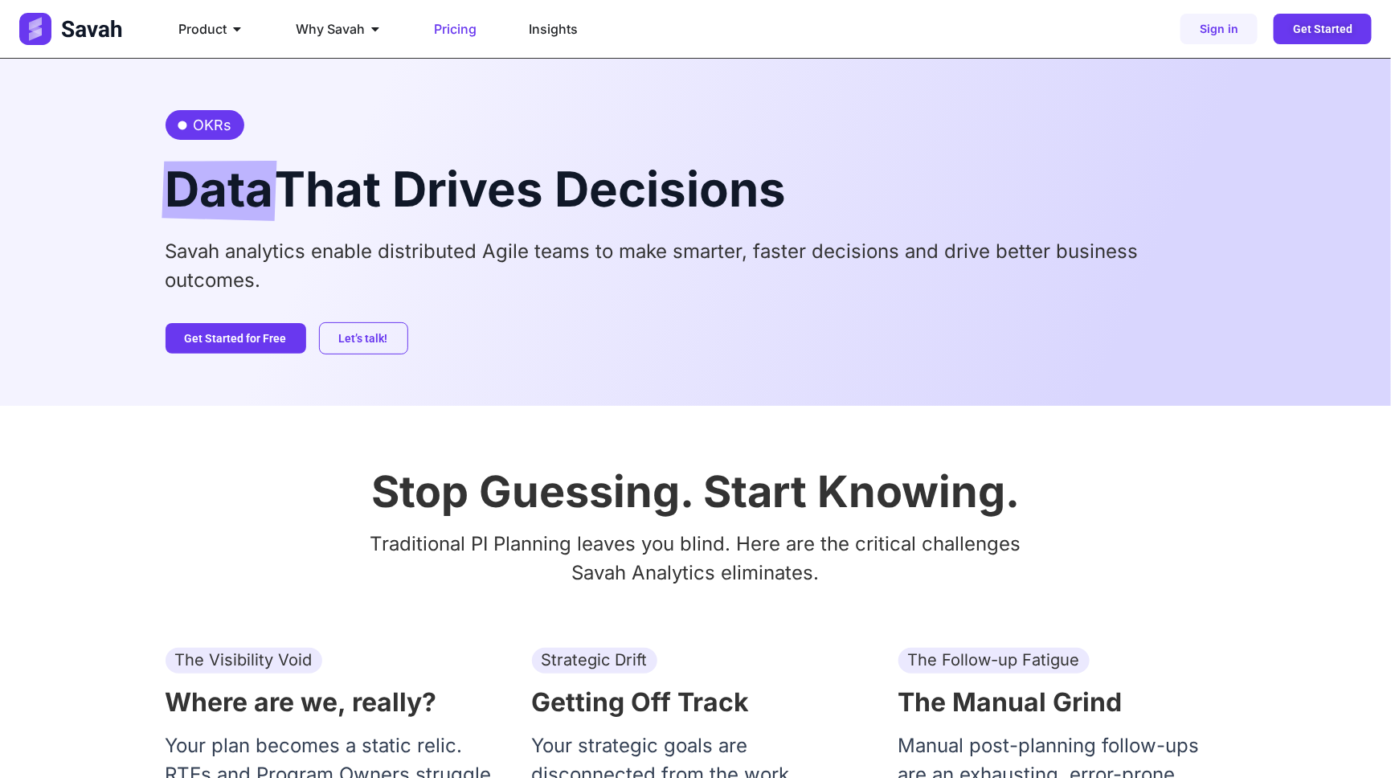
click at [465, 32] on span "Pricing" at bounding box center [455, 28] width 43 height 19
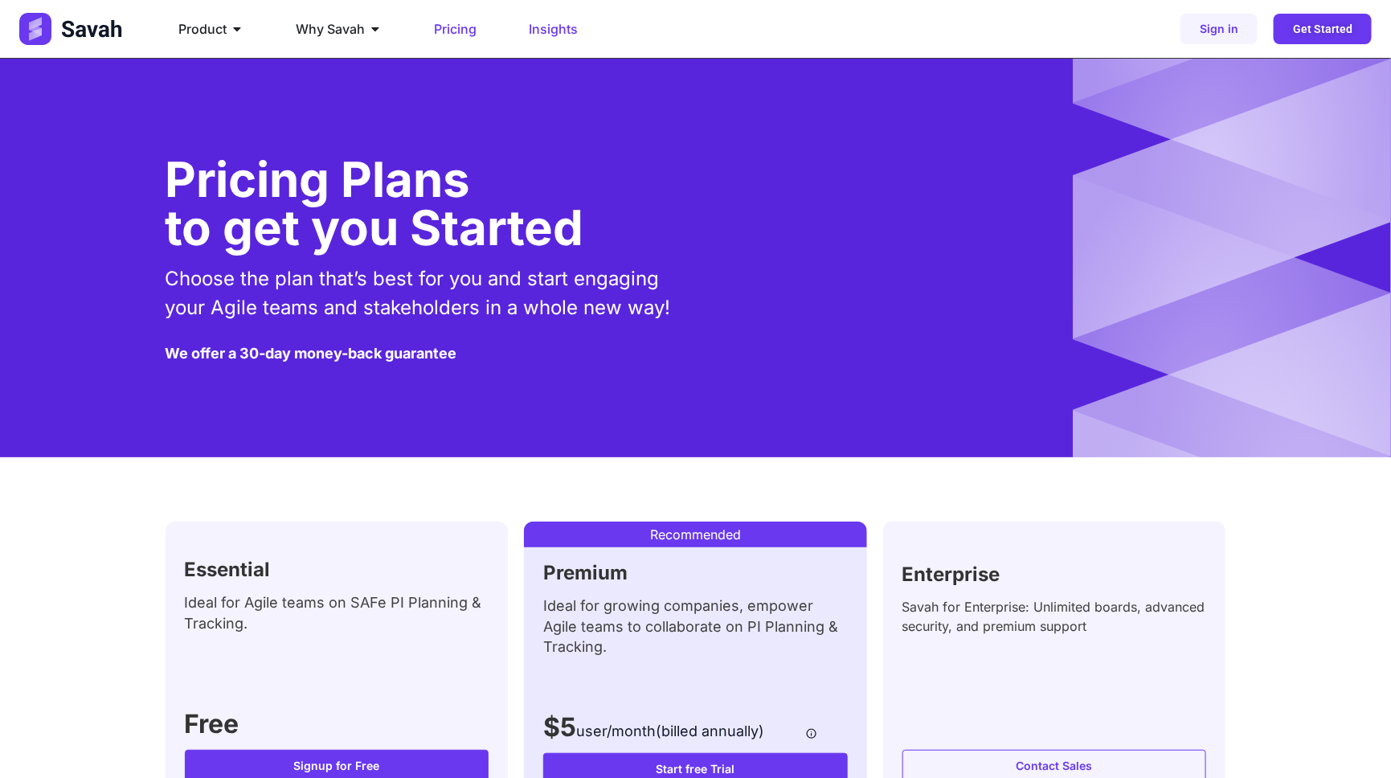
click at [545, 27] on span "Insights" at bounding box center [553, 28] width 49 height 19
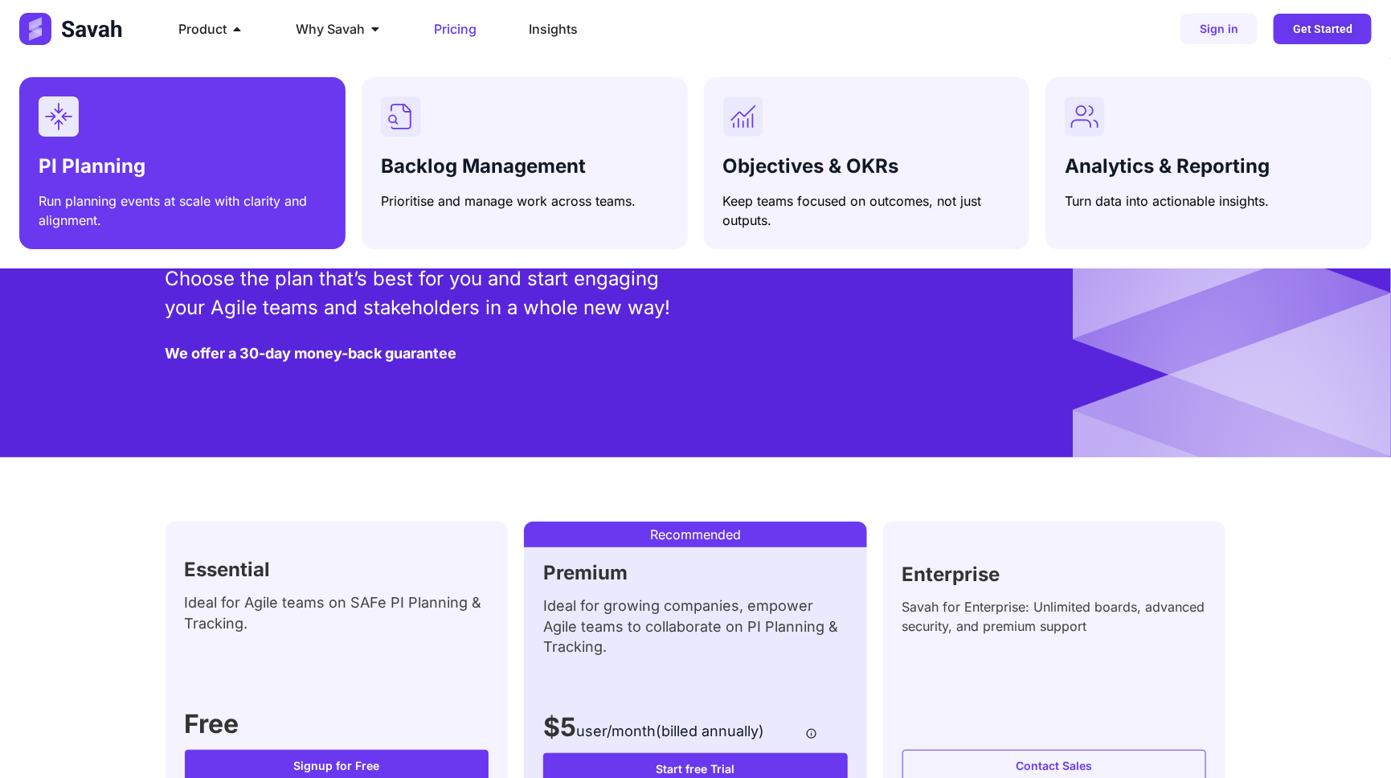
click at [157, 133] on div "Menu" at bounding box center [183, 116] width 288 height 40
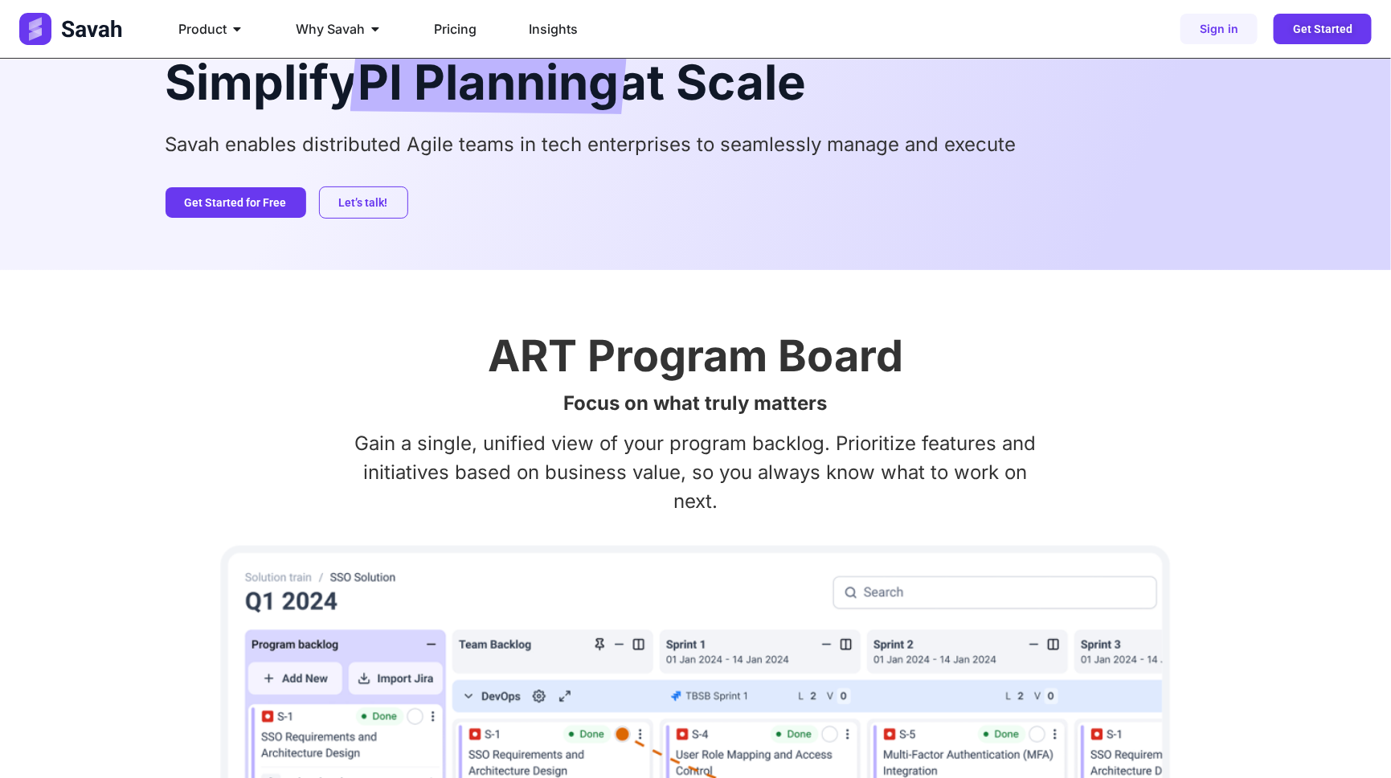
scroll to position [72, 0]
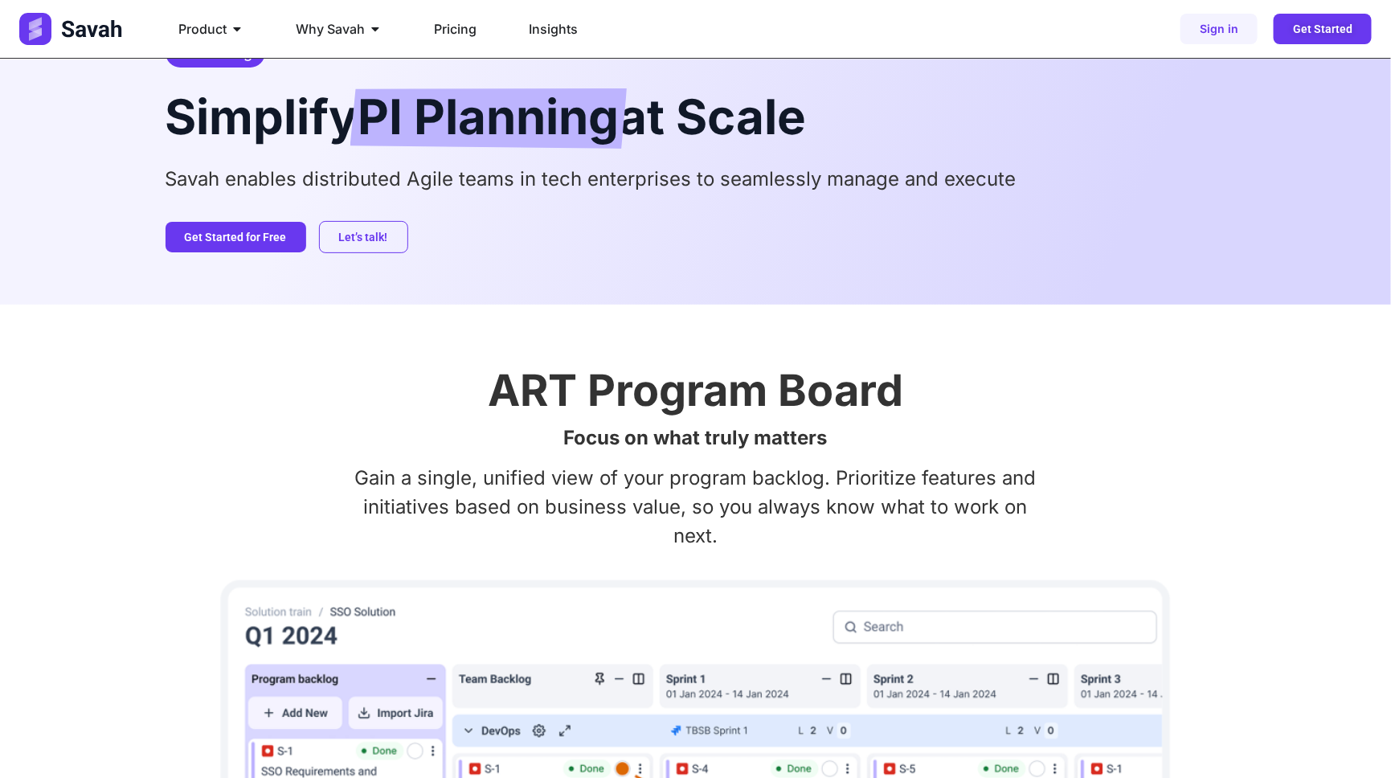
click at [104, 31] on img at bounding box center [72, 29] width 106 height 32
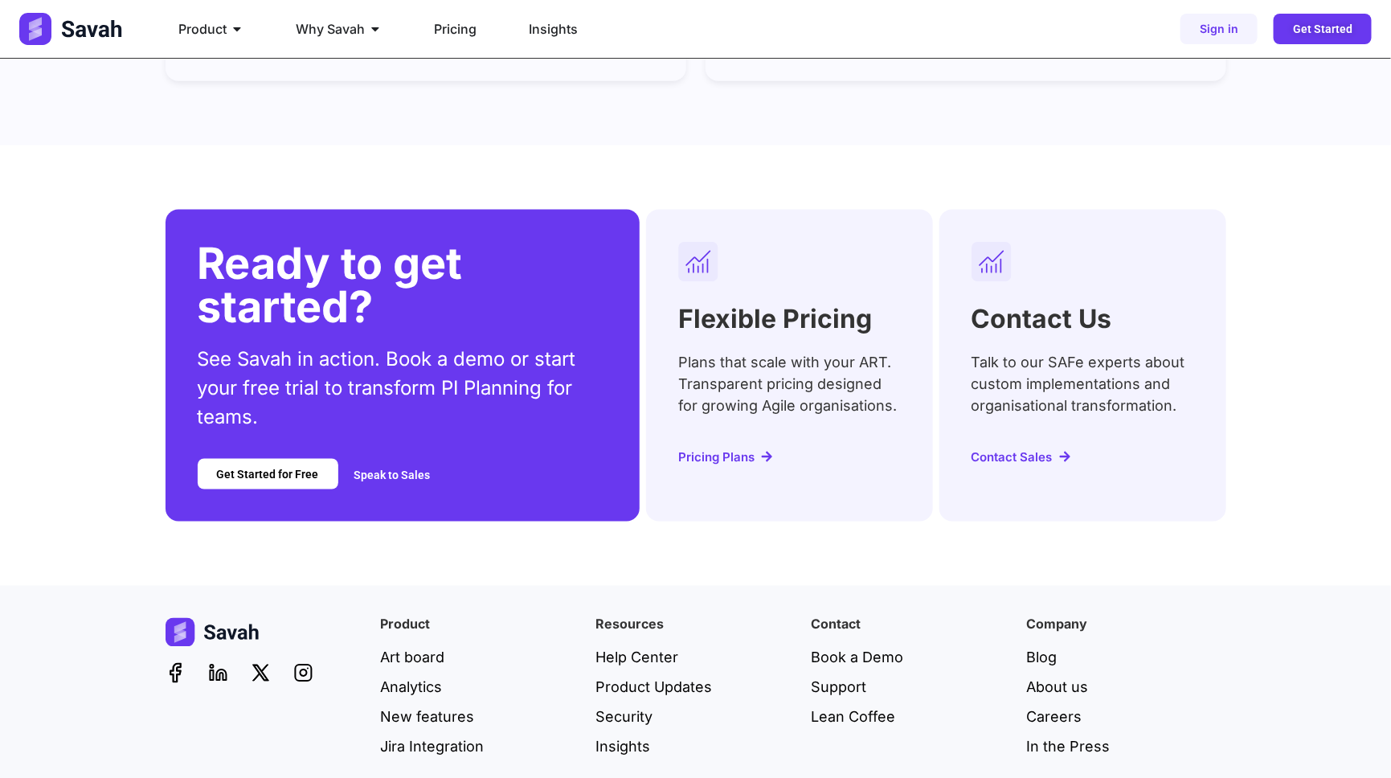
scroll to position [6256, 0]
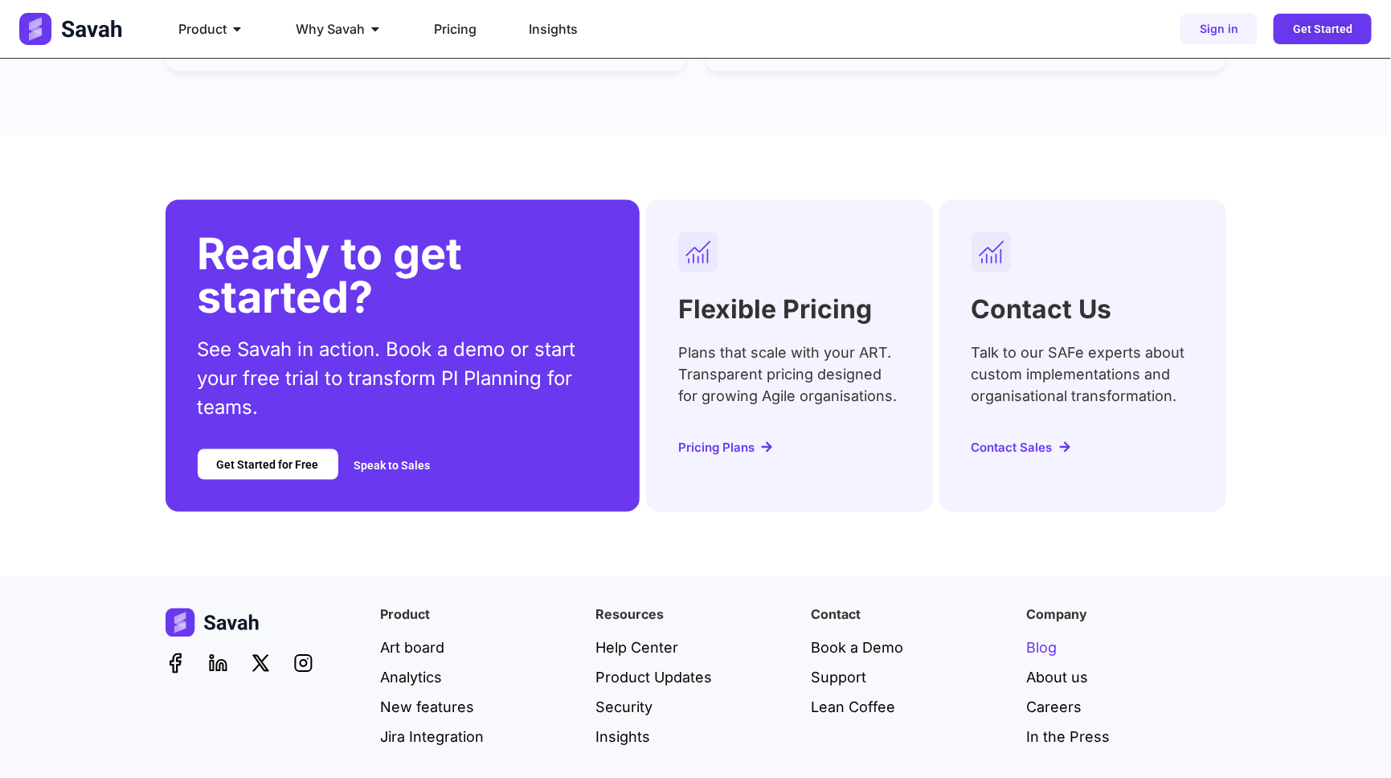
click at [1040, 637] on span "Blog" at bounding box center [1042, 648] width 31 height 22
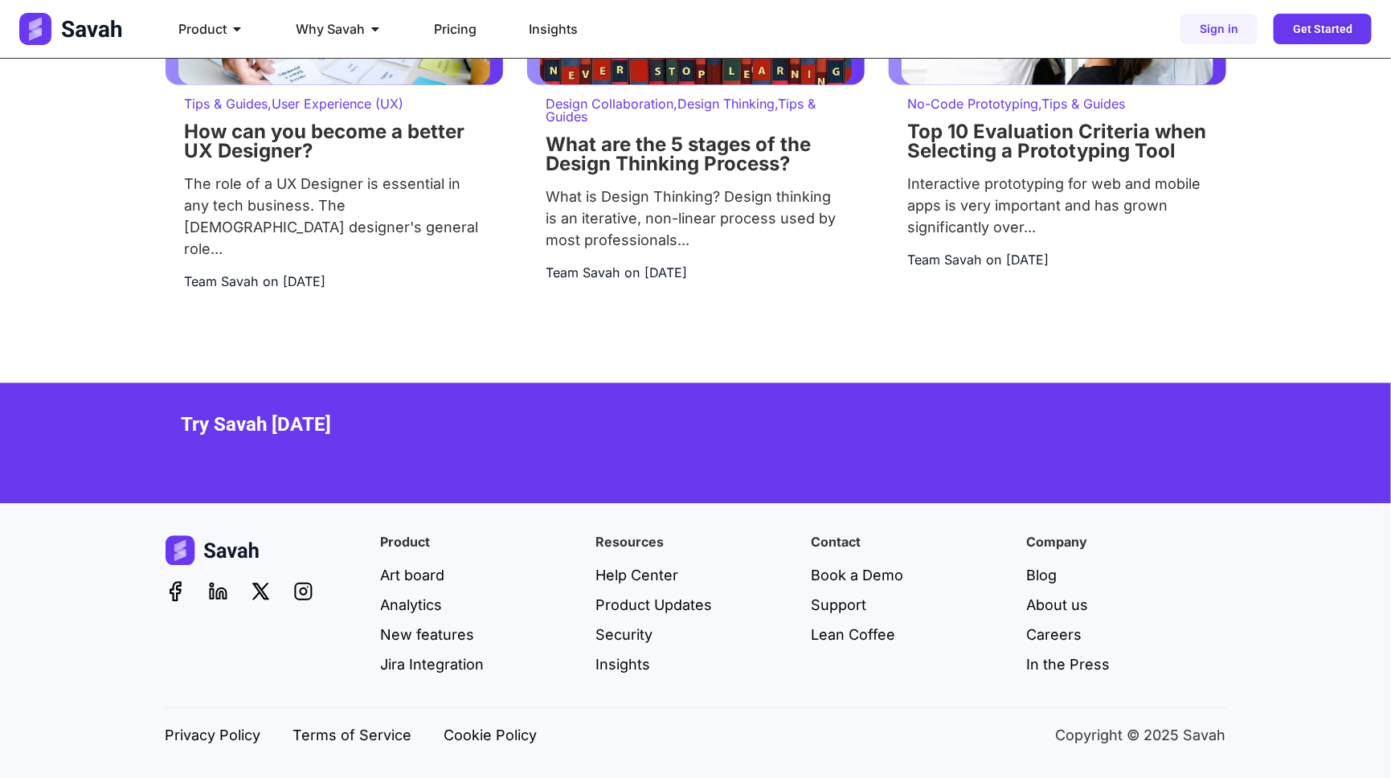
scroll to position [4112, 0]
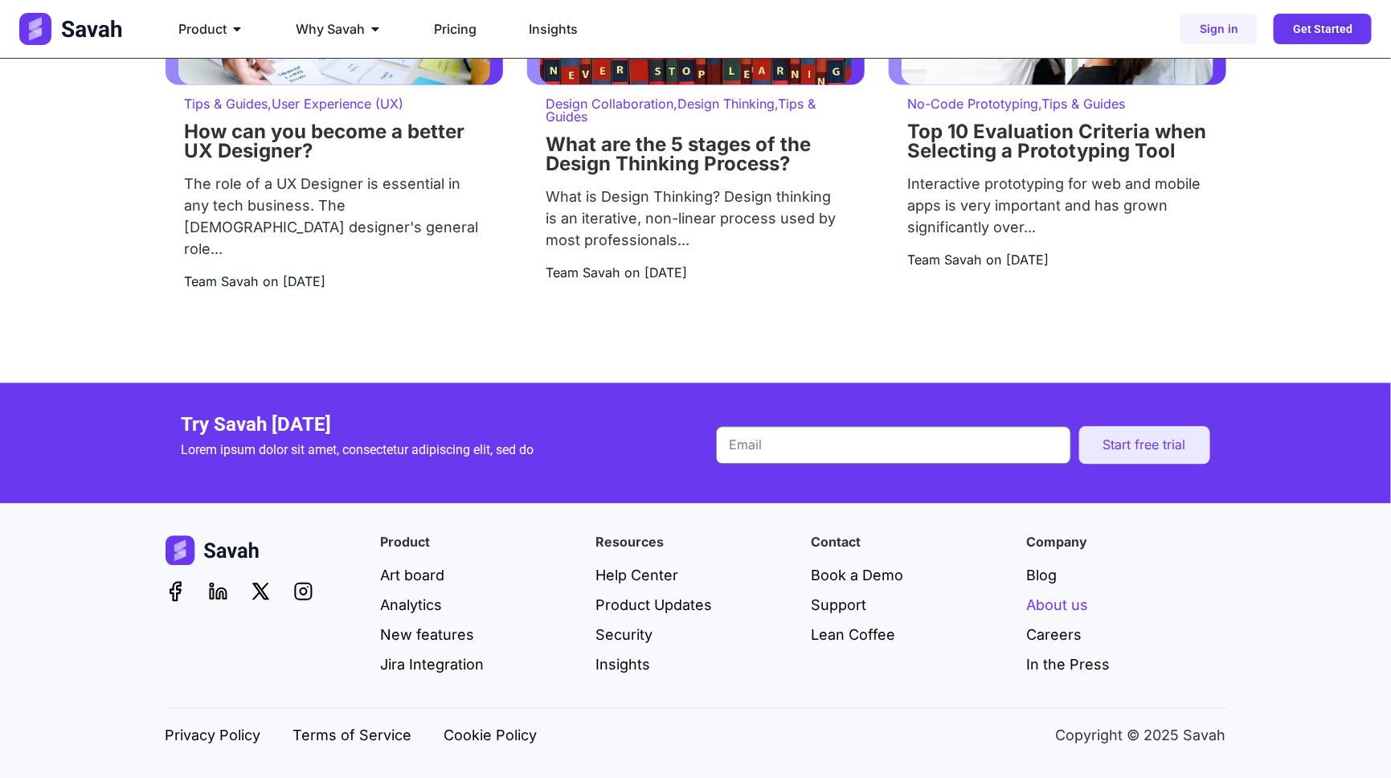
click at [1053, 602] on span "About us" at bounding box center [1058, 605] width 62 height 22
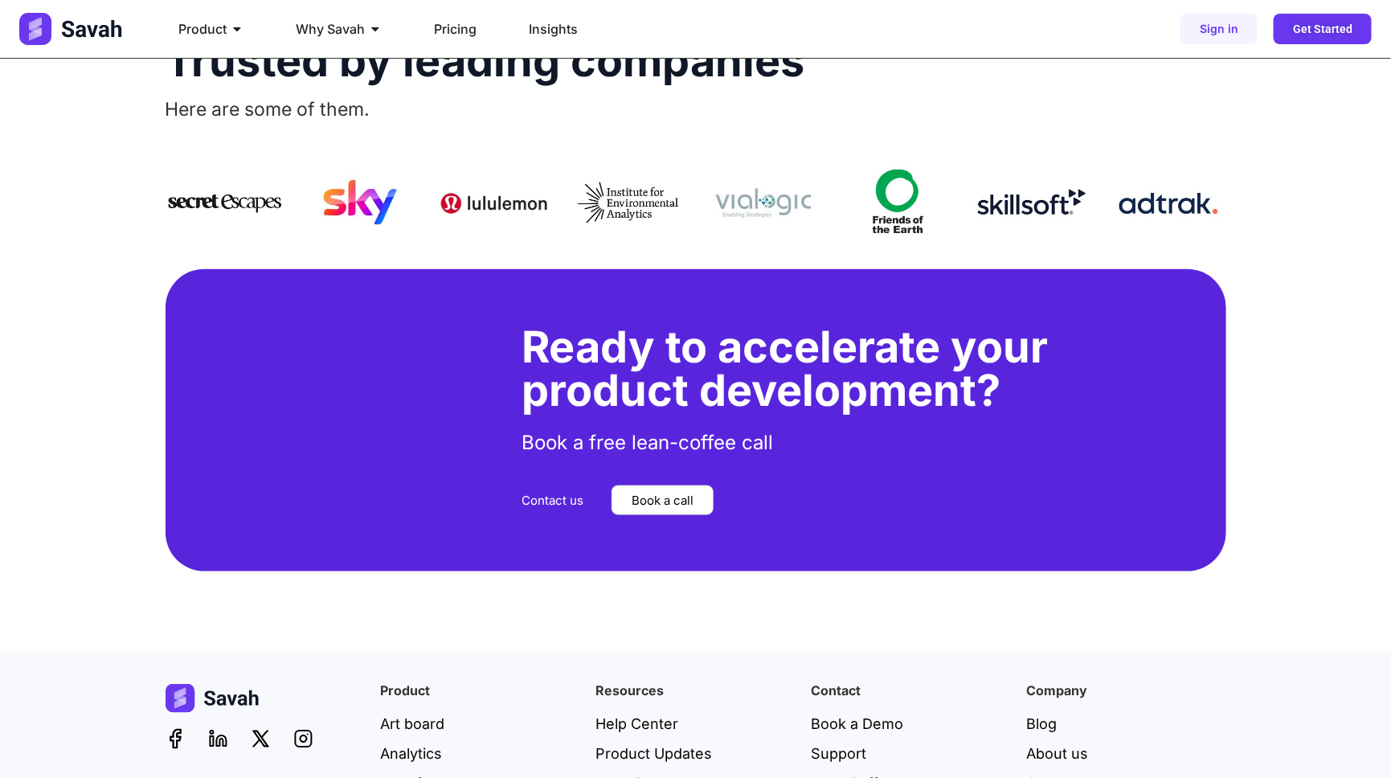
scroll to position [3385, 0]
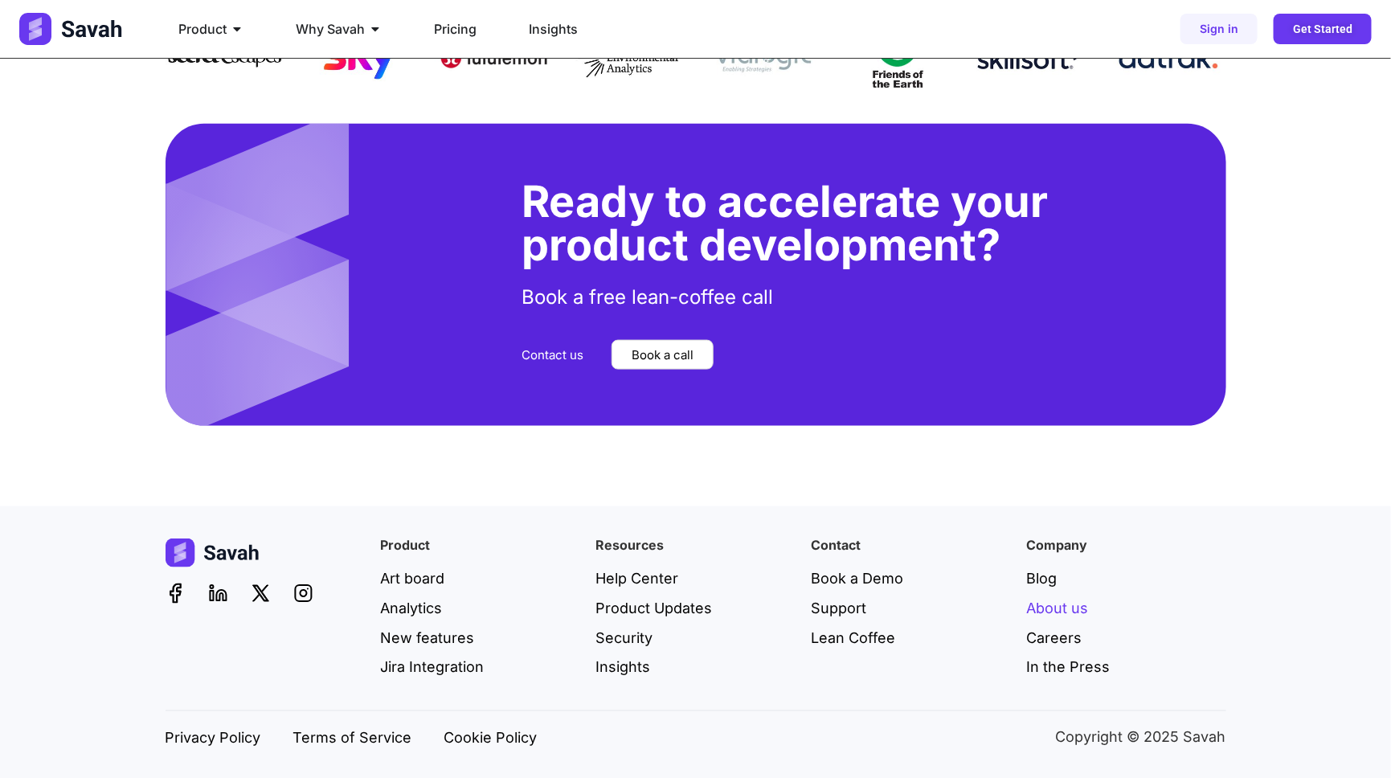
click at [1060, 602] on span "About us" at bounding box center [1058, 608] width 62 height 22
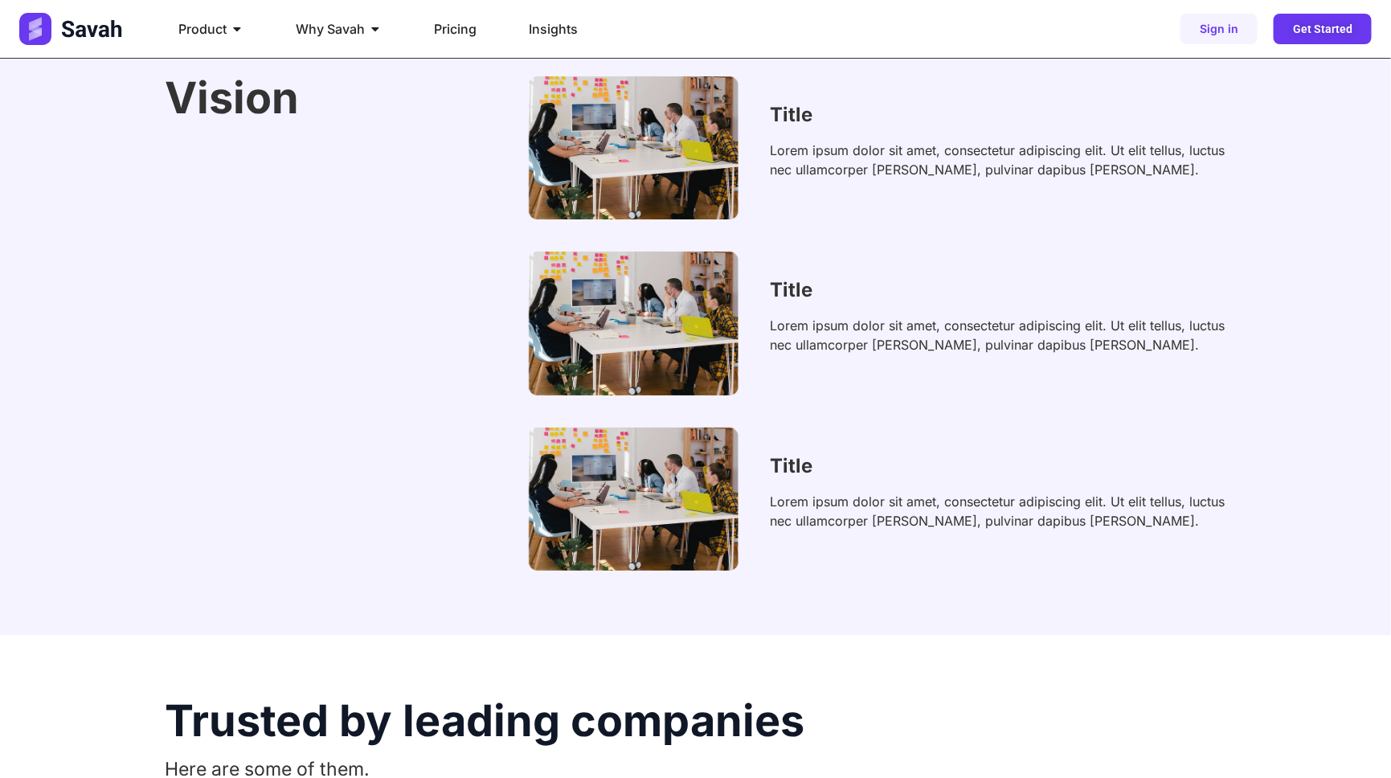
scroll to position [3385, 0]
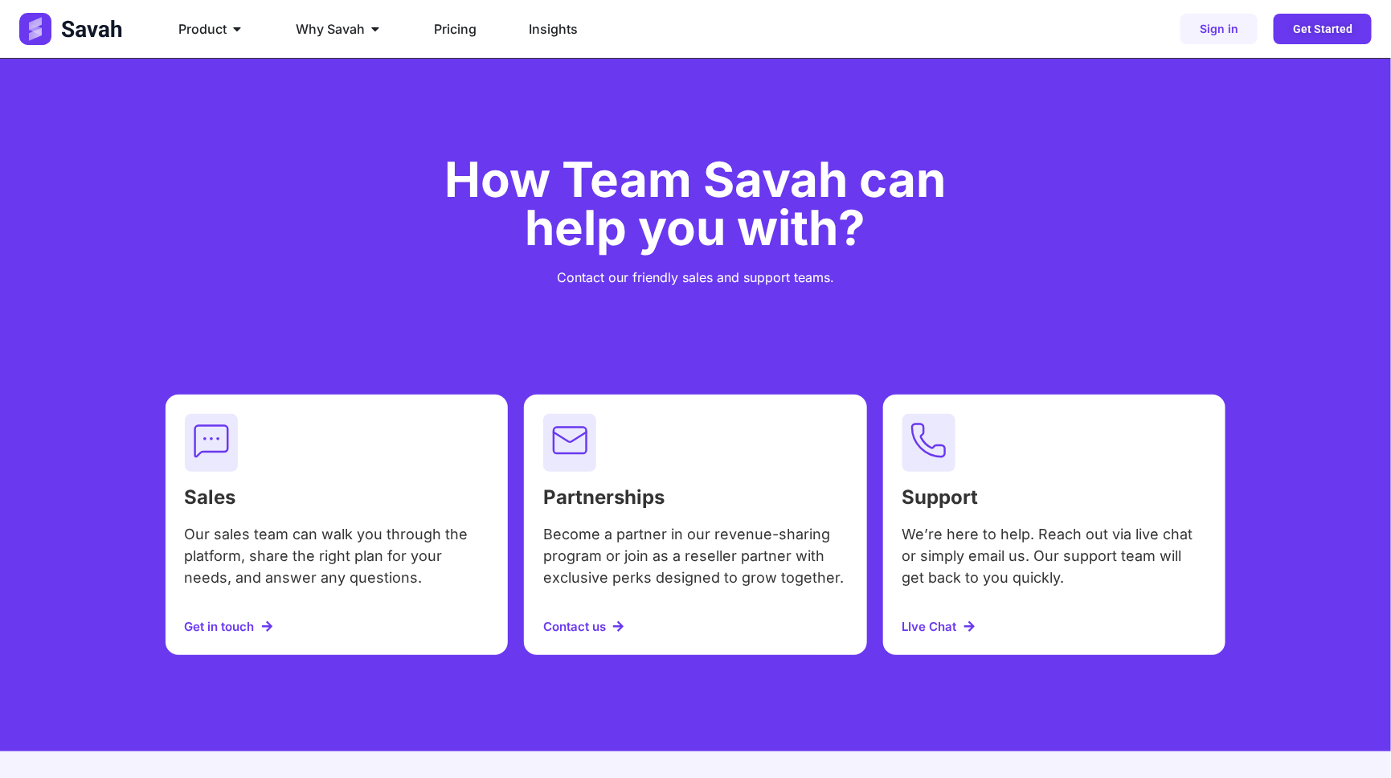
click at [943, 622] on span "LIve Chat" at bounding box center [929, 626] width 55 height 12
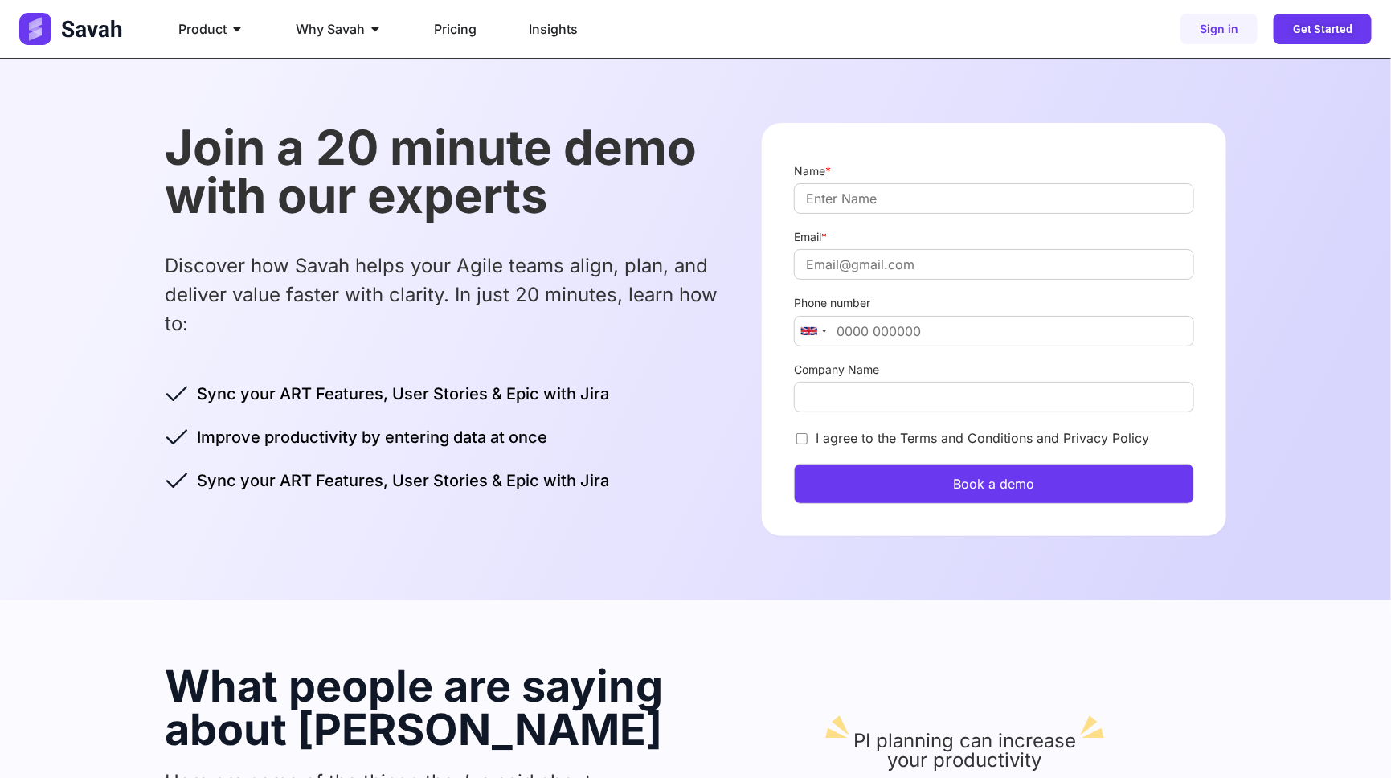
click at [906, 460] on div "Book a demo" at bounding box center [993, 480] width 399 height 48
click at [908, 477] on button "Book a demo" at bounding box center [993, 484] width 399 height 40
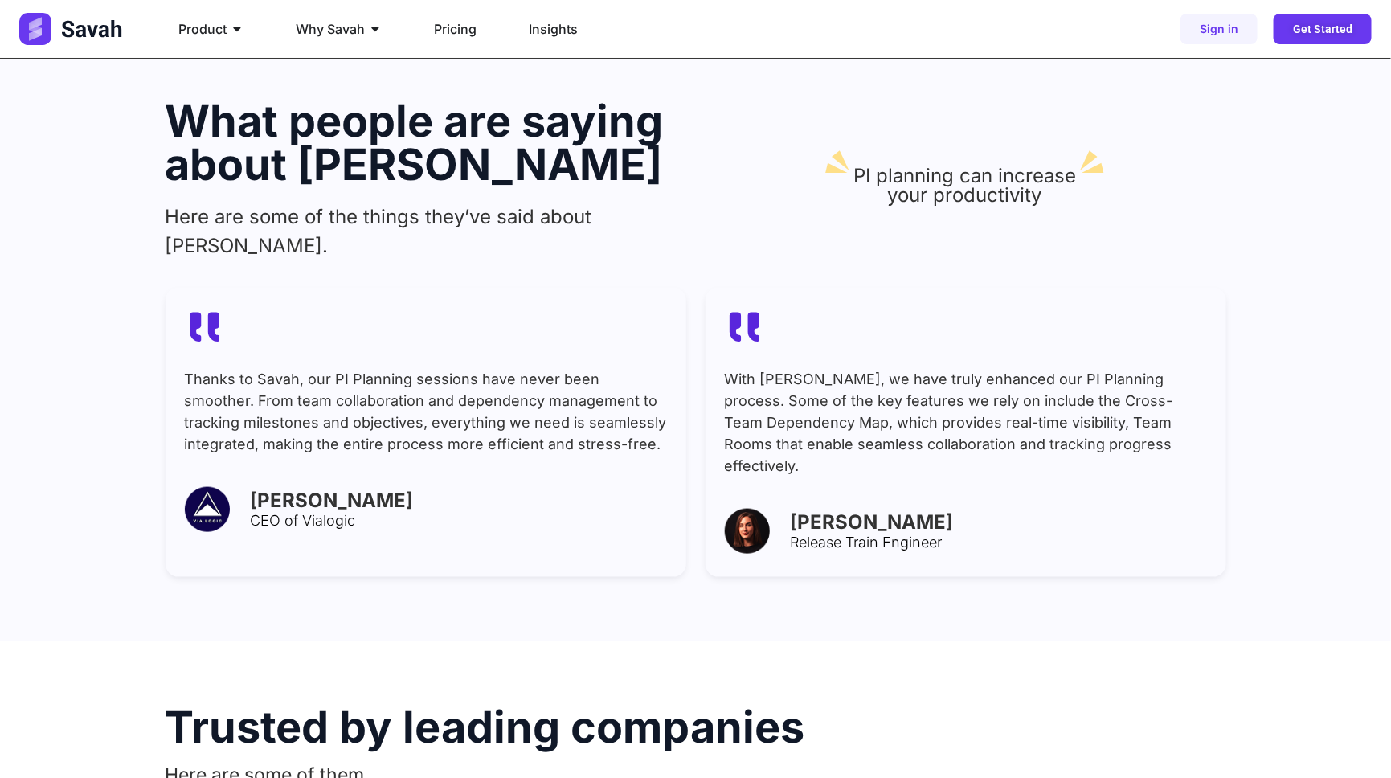
scroll to position [582, 0]
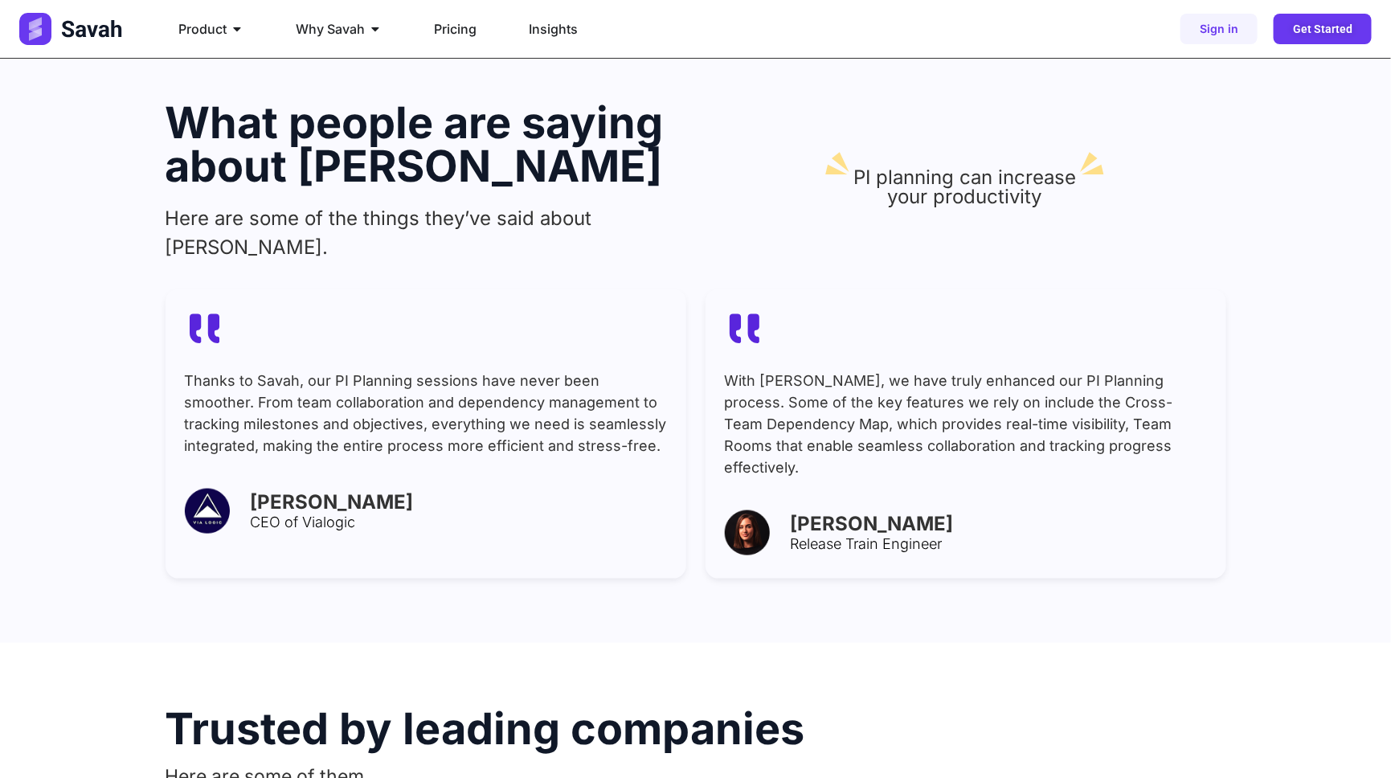
click at [339, 515] on h3 "CEO of Vialogic" at bounding box center [455, 522] width 408 height 14
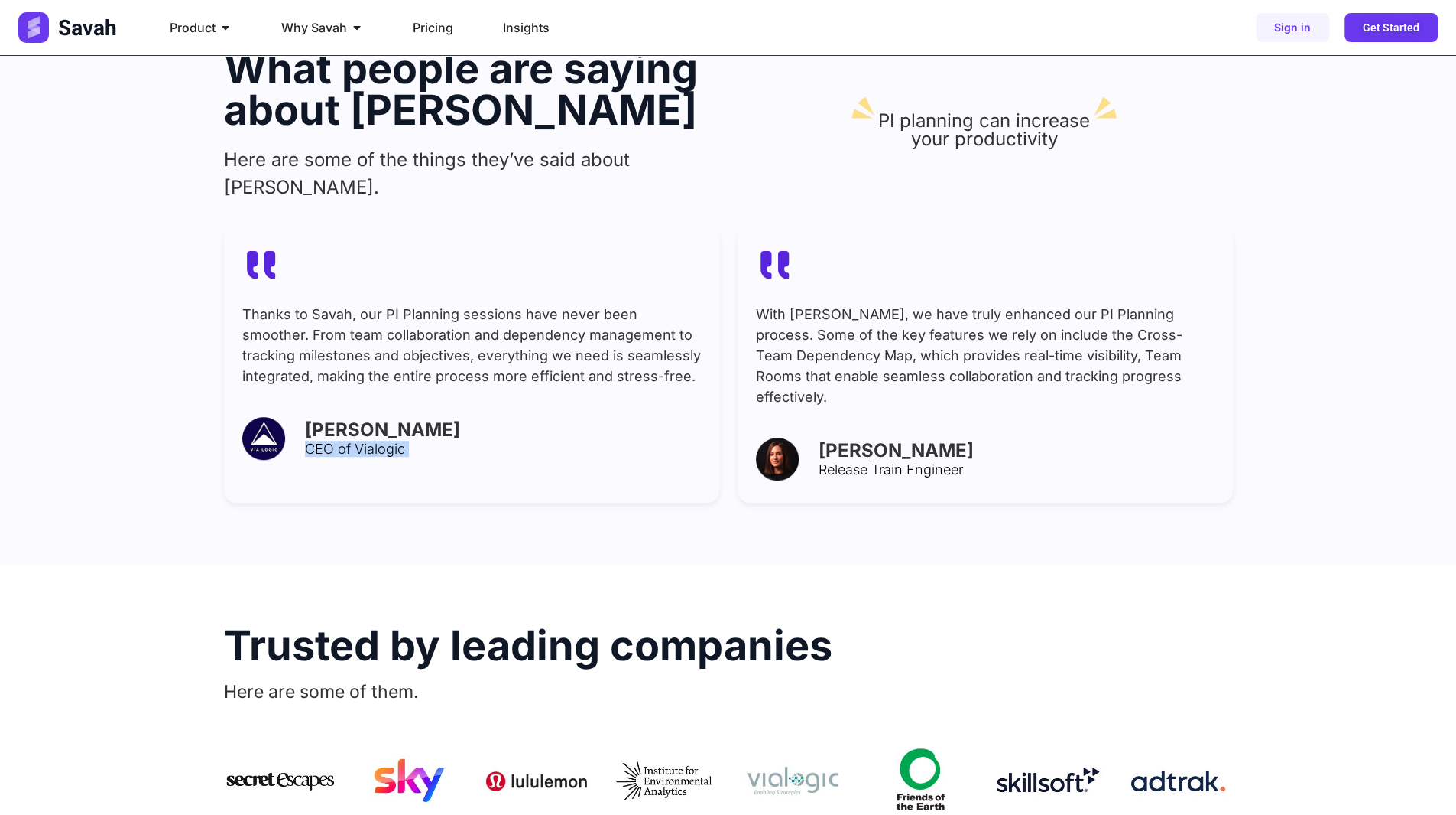
scroll to position [829, 0]
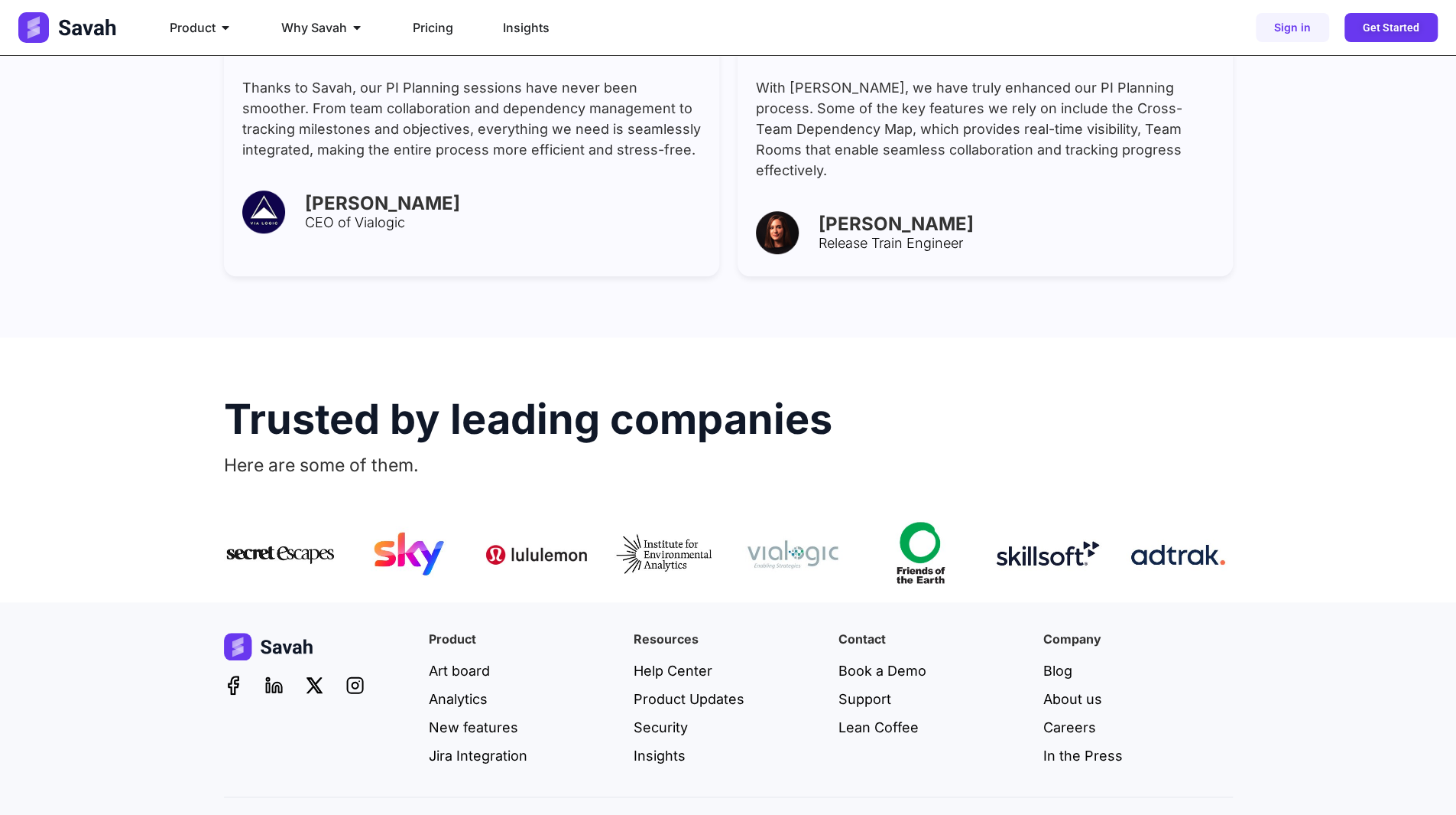
click at [715, 399] on h2 "Trusted by leading companies" at bounding box center [728, 419] width 1009 height 41
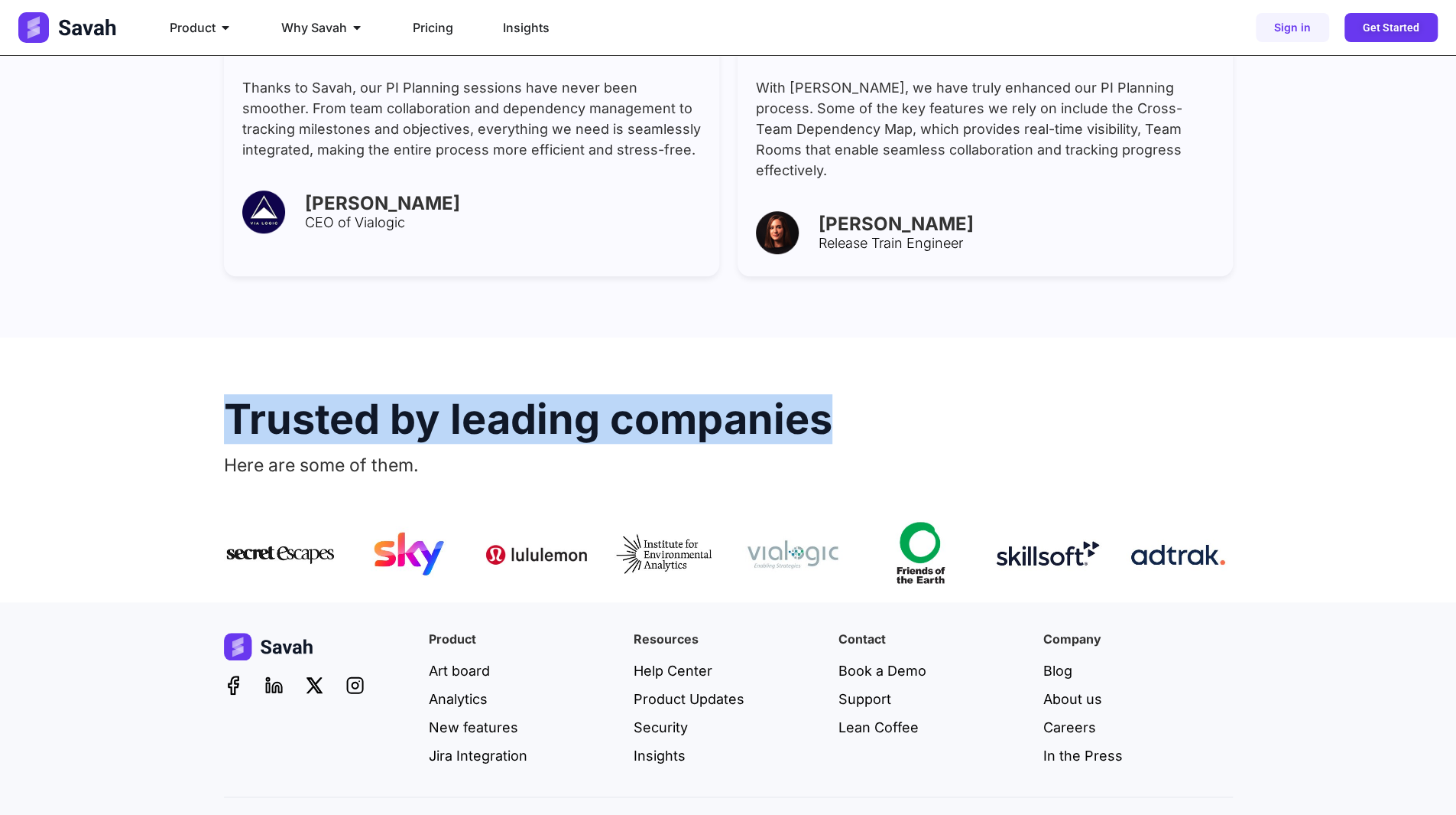
click at [715, 399] on h2 "Trusted by leading companies" at bounding box center [728, 419] width 1009 height 41
click at [590, 399] on h2 "Trusted by leading companies" at bounding box center [728, 419] width 1009 height 41
click at [489, 399] on h2 "Trusted by leading companies" at bounding box center [728, 419] width 1009 height 41
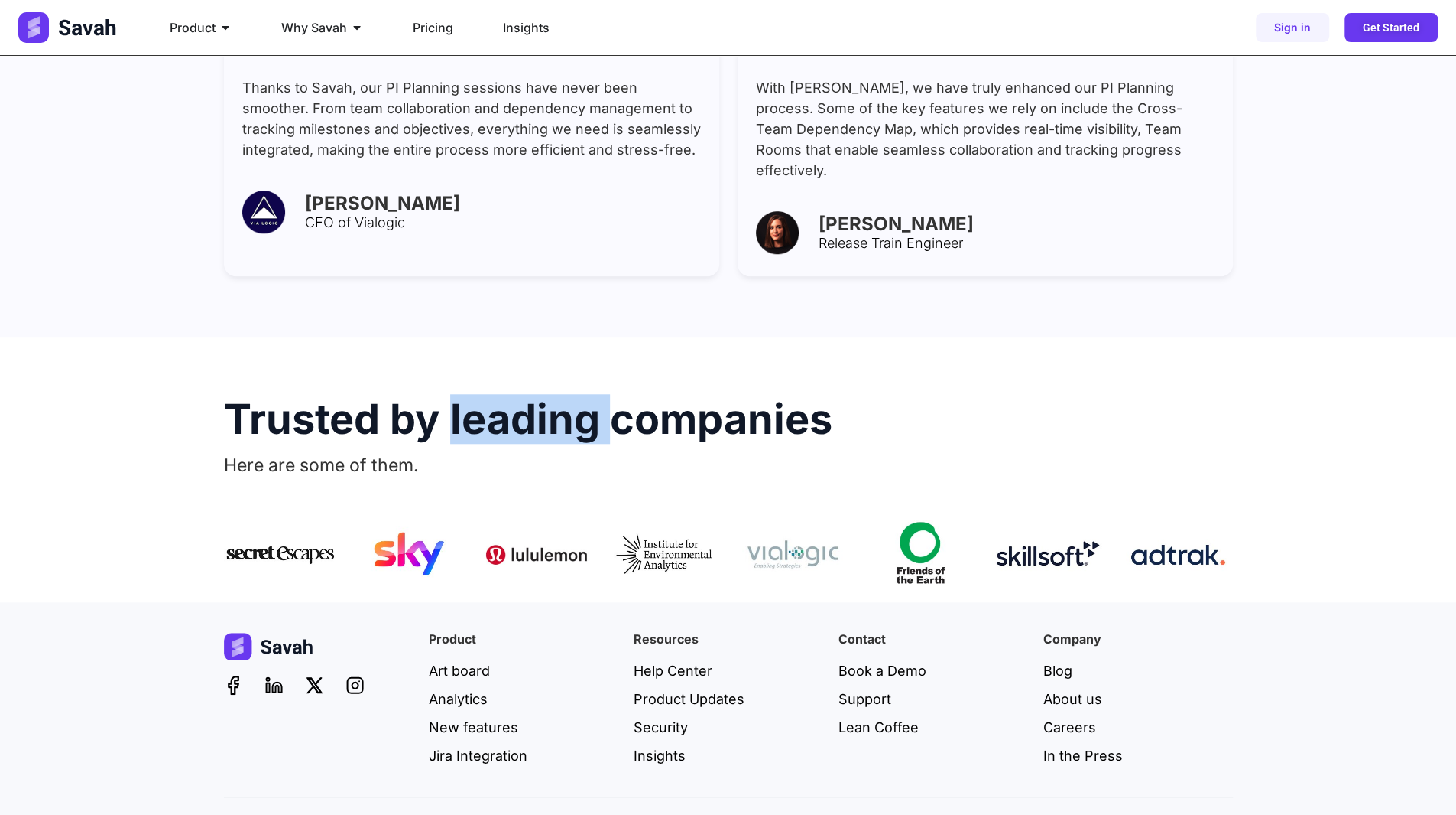
click at [489, 399] on h2 "Trusted by leading companies" at bounding box center [728, 419] width 1009 height 41
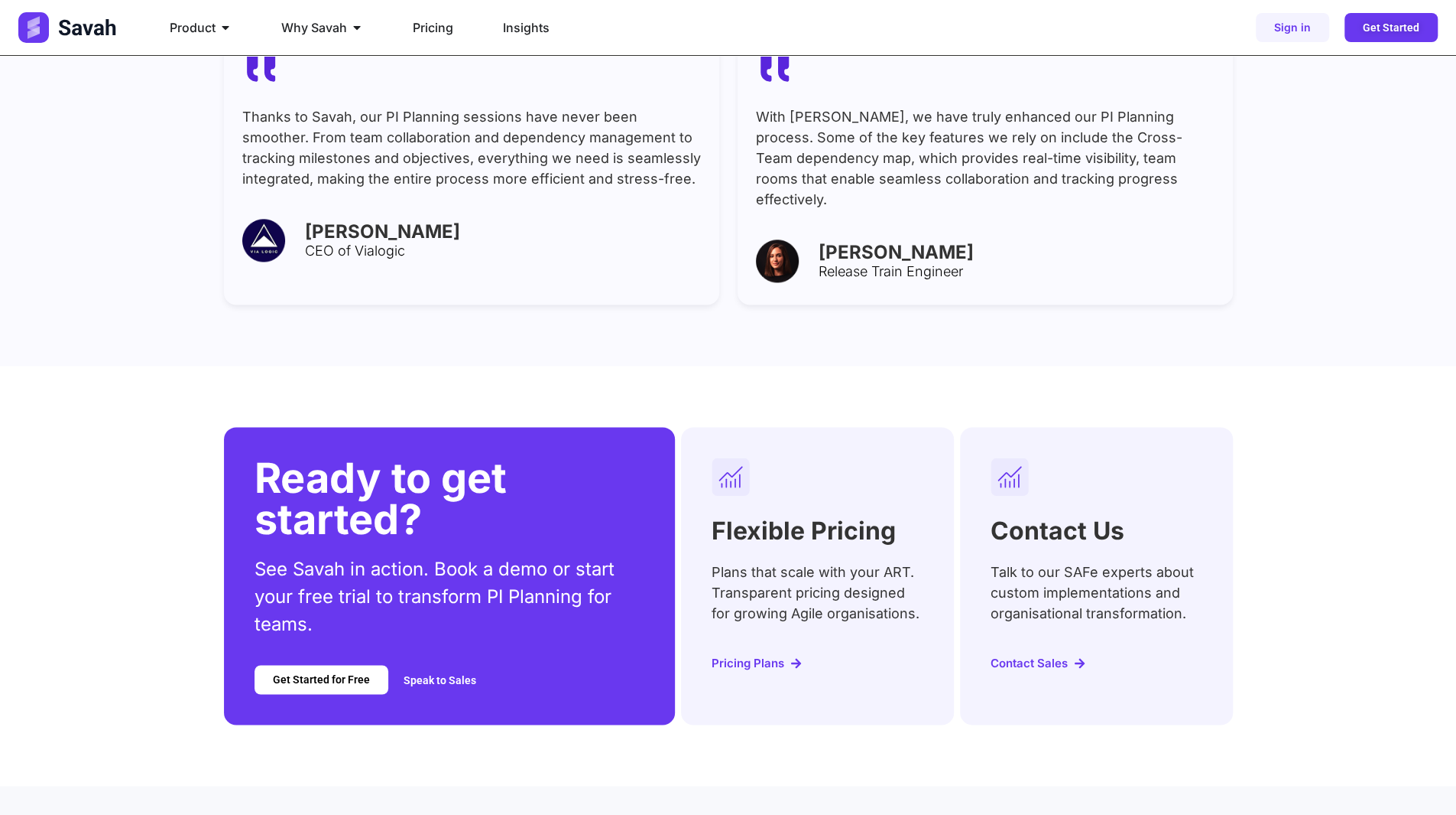
scroll to position [5763, 0]
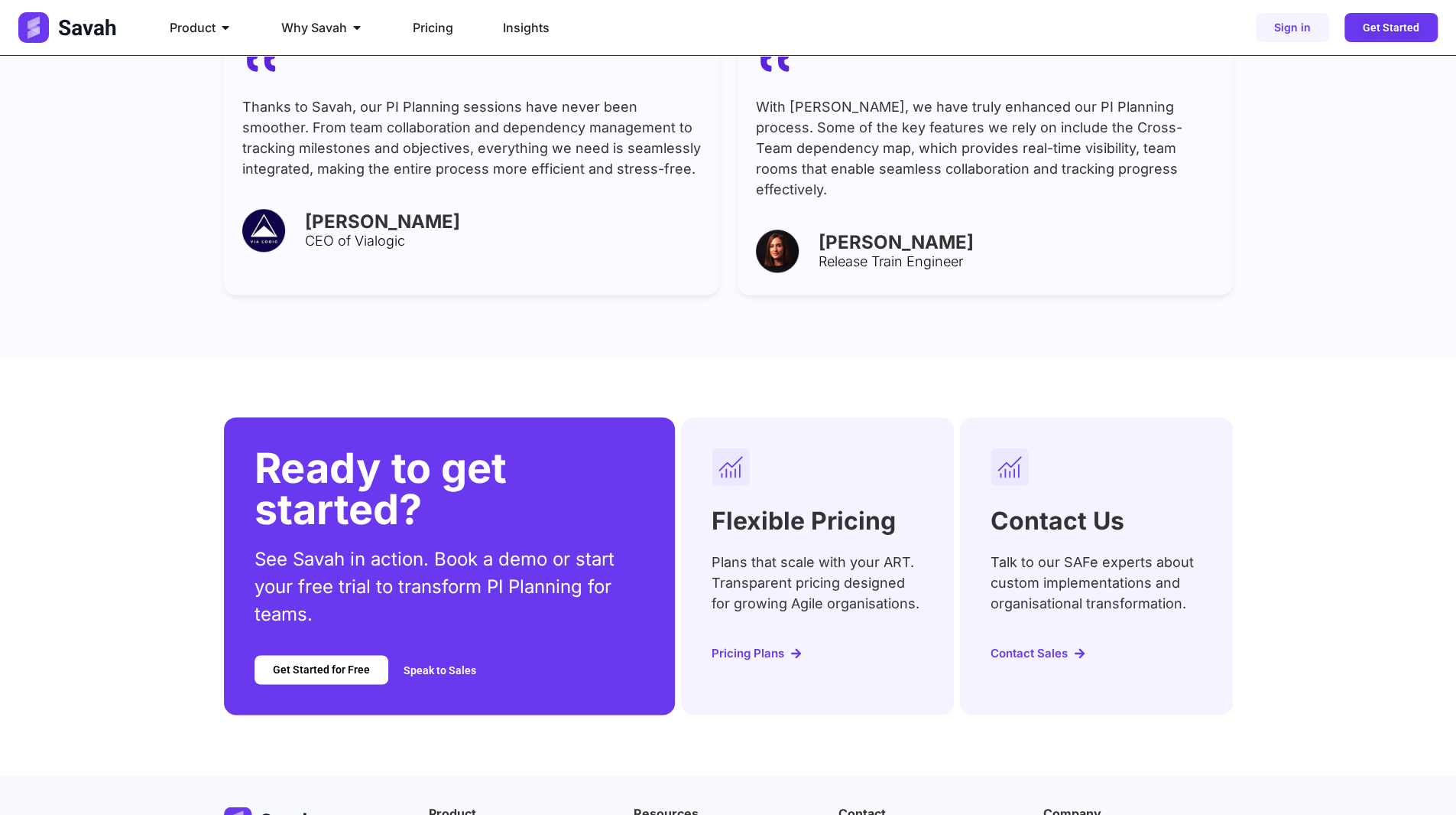
click at [1238, 196] on div "What people are saying about Savah Here are some of the things they’ve said abo…" at bounding box center [728, 68] width 1456 height 577
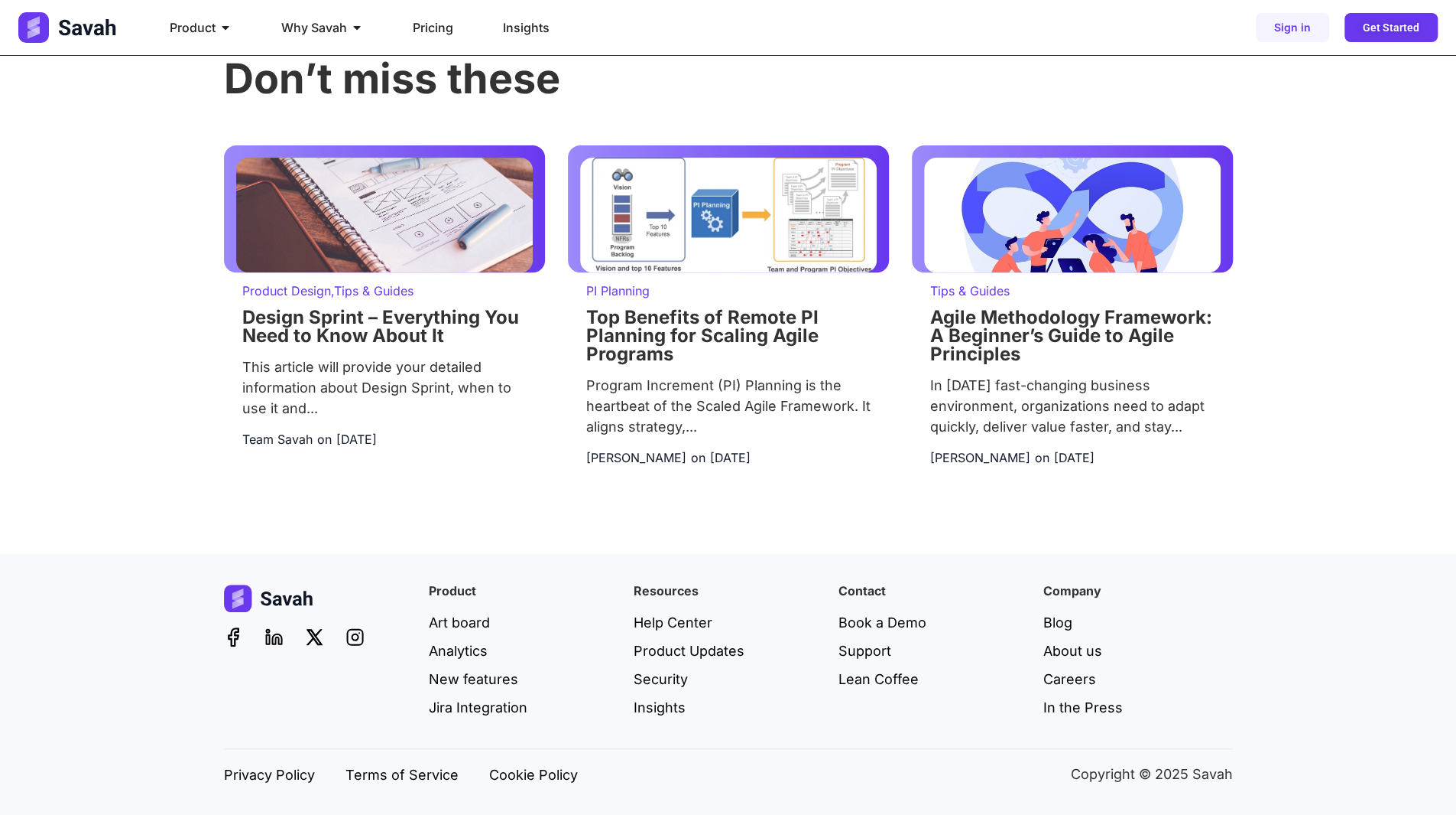
scroll to position [309, 0]
